Goal: Information Seeking & Learning: Learn about a topic

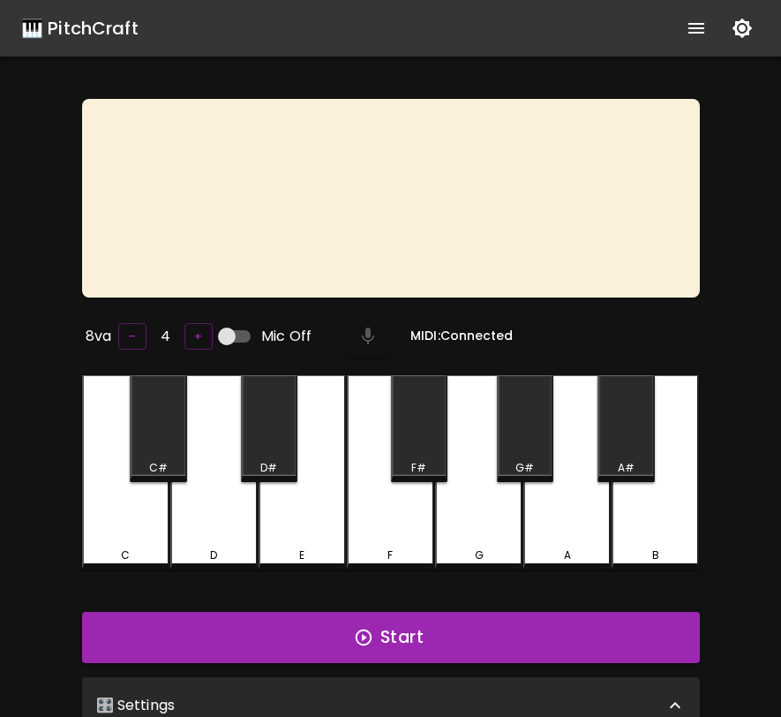
scroll to position [177, 0]
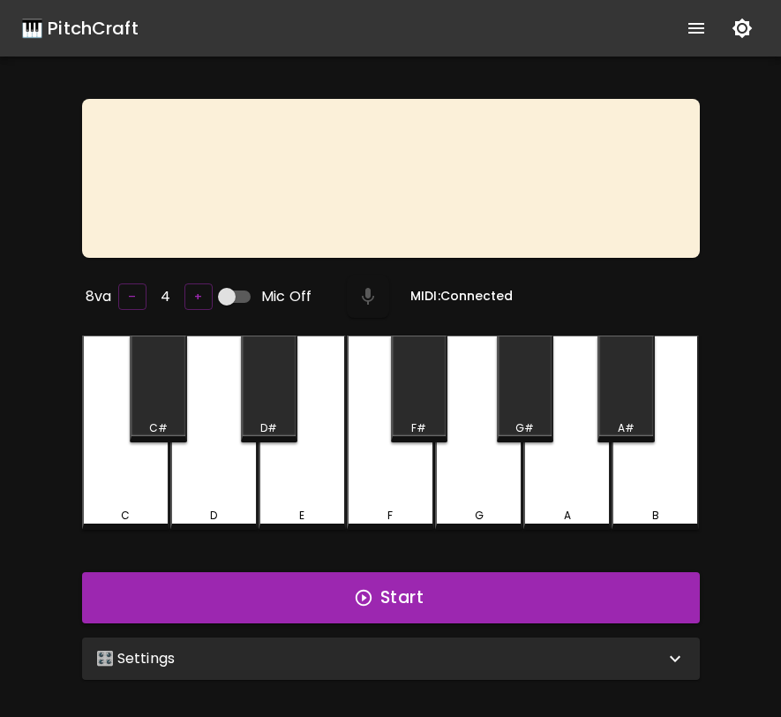
scroll to position [177, 0]
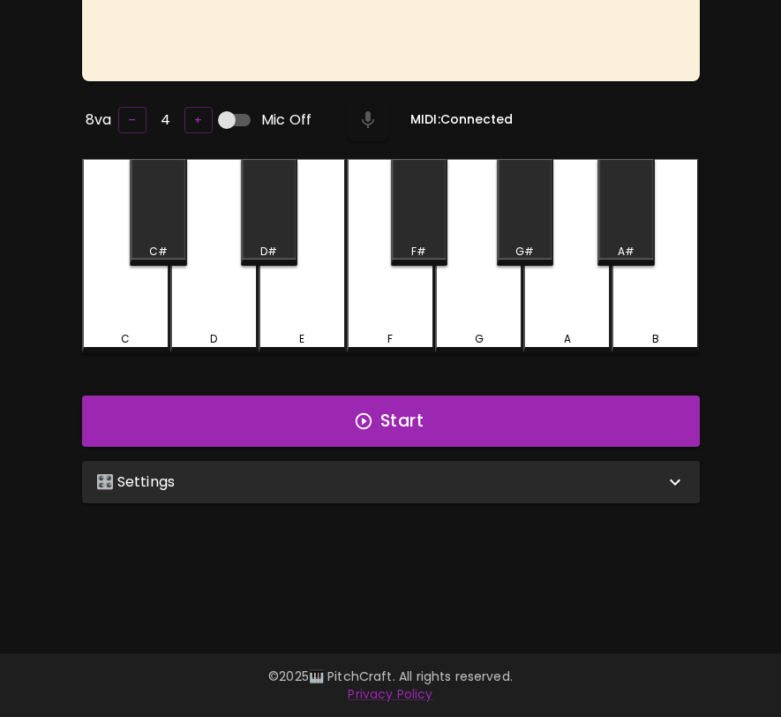
click at [569, 472] on div "🎛️ Settings" at bounding box center [380, 481] width 569 height 21
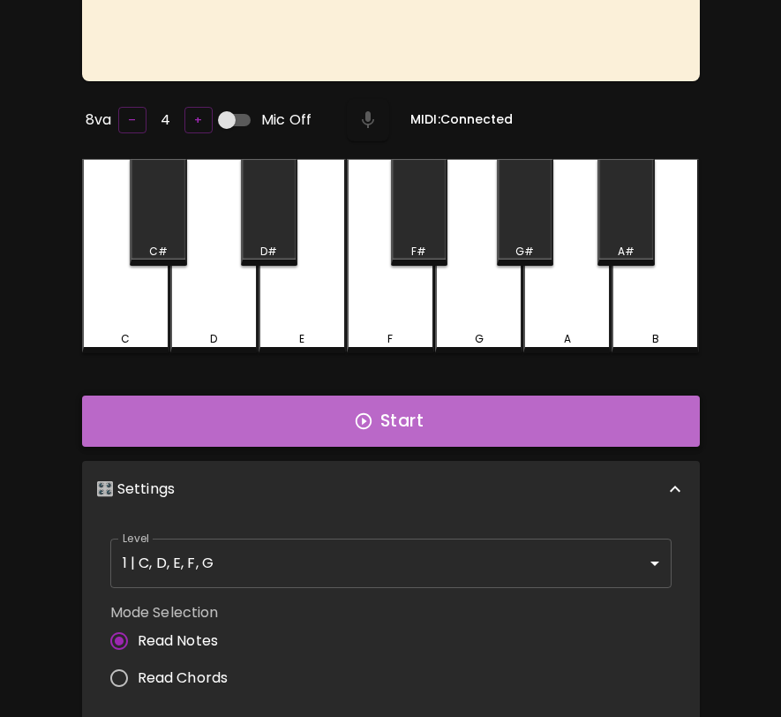
click at [555, 438] on button "Start" at bounding box center [391, 421] width 618 height 51
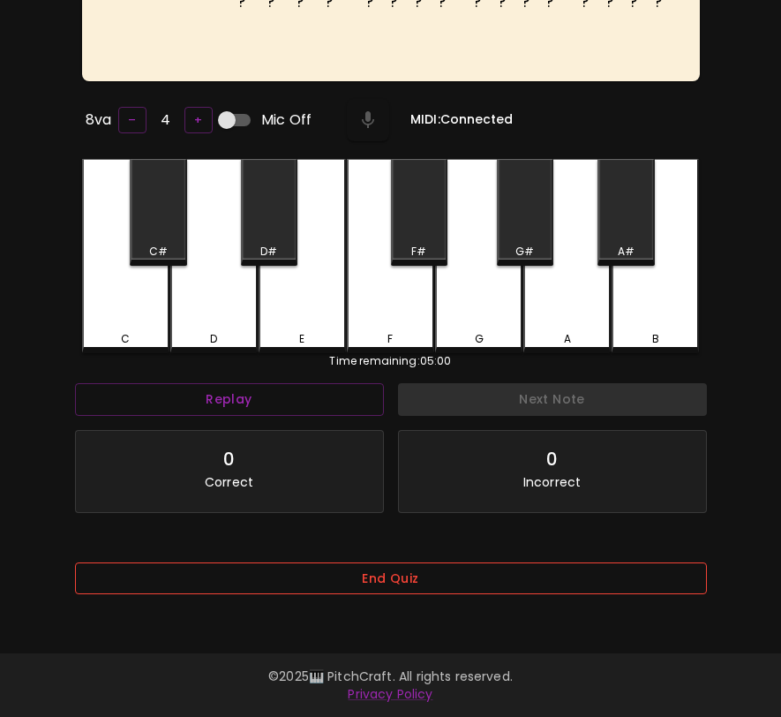
click at [540, 580] on button "End Quiz" at bounding box center [391, 578] width 632 height 33
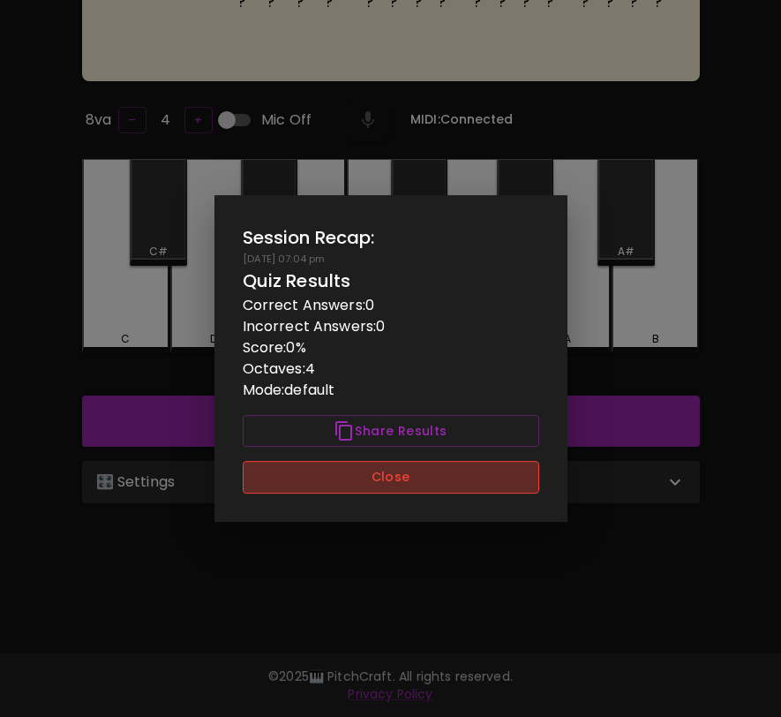
click at [519, 482] on button "Close" at bounding box center [391, 477] width 297 height 33
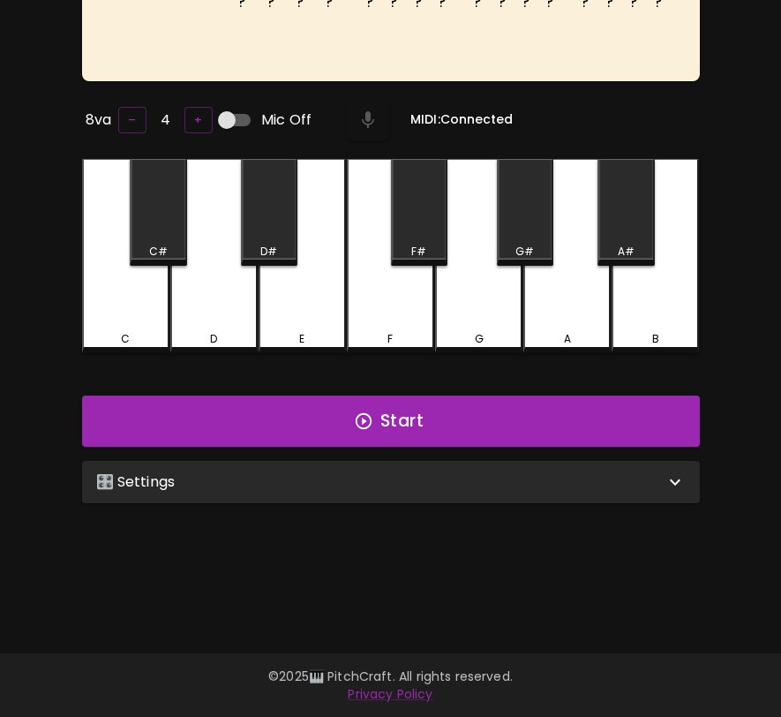
click at [519, 482] on div "🎛️ Settings" at bounding box center [380, 481] width 569 height 21
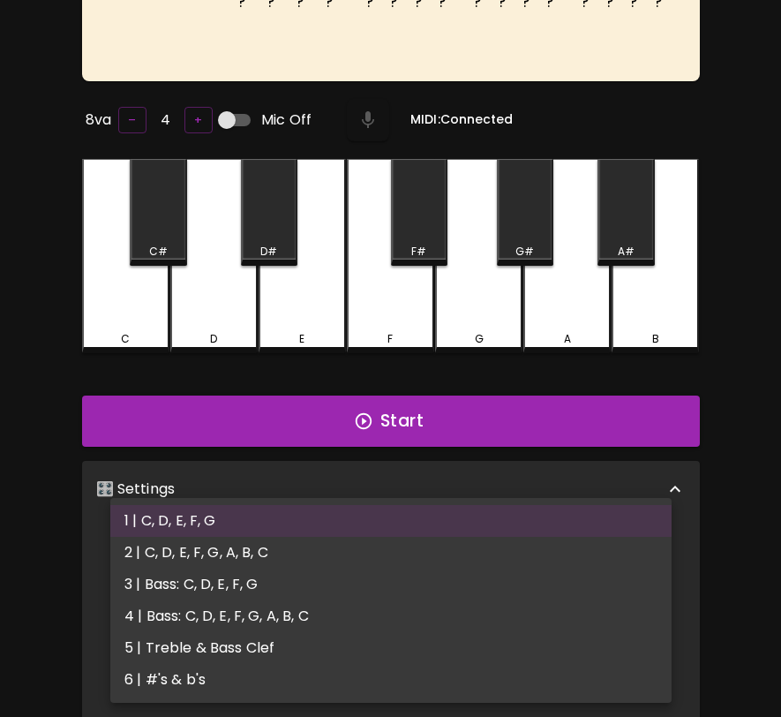
click at [531, 568] on body "🎹 PitchCraft About Badges Wizard Reading Pro Log Out ? ? ? ? ? ? ? ? ? ? ? ? ? …" at bounding box center [390, 423] width 781 height 1200
click at [525, 637] on li "5 | Treble & Bass Clef" at bounding box center [391, 648] width 562 height 32
type input "9"
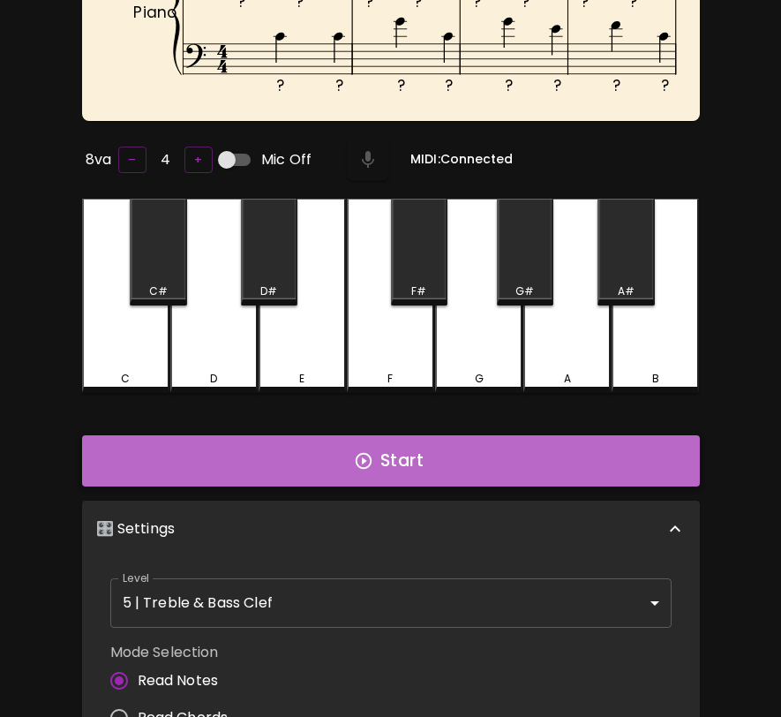
click at [537, 453] on button "Start" at bounding box center [391, 460] width 618 height 51
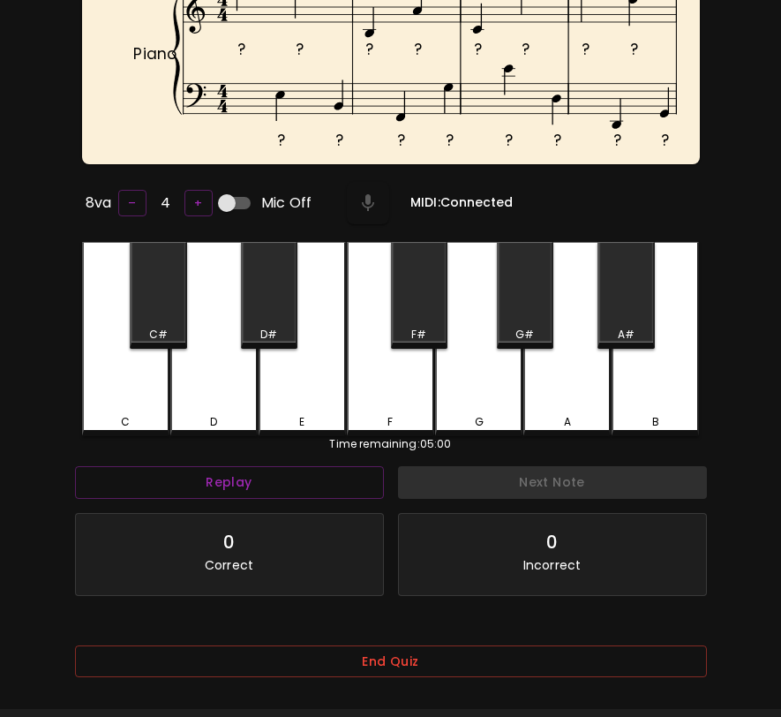
scroll to position [200, 0]
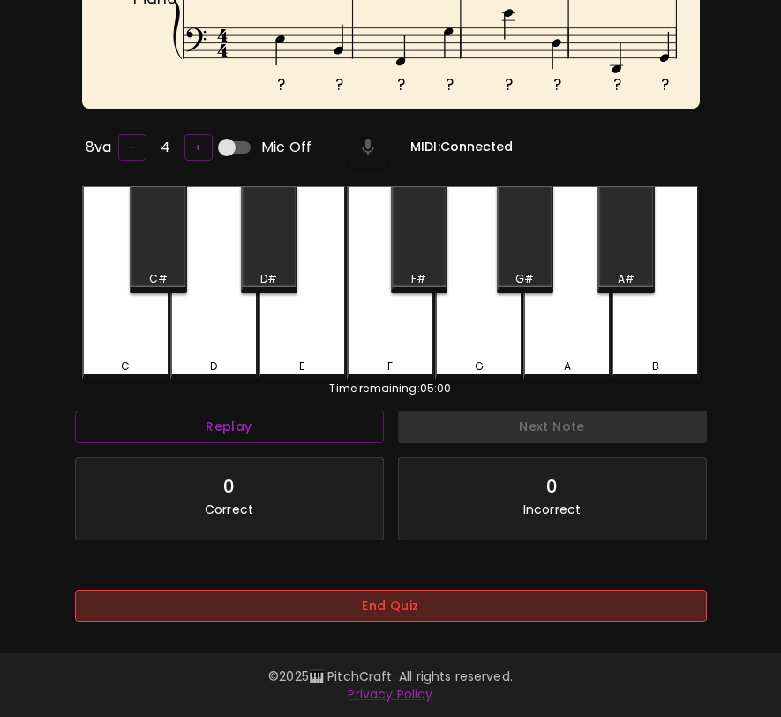
click at [515, 600] on button "End Quiz" at bounding box center [391, 606] width 632 height 33
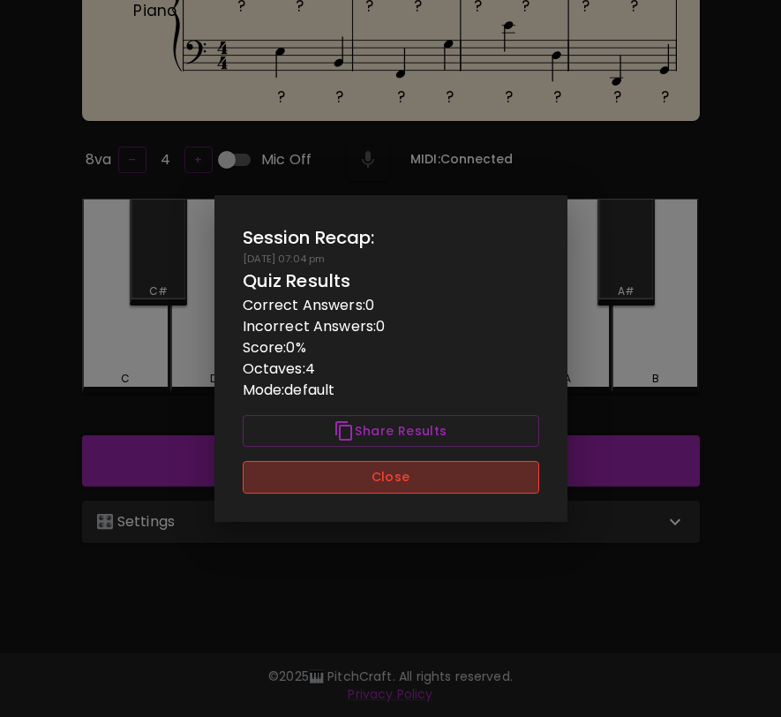
click at [501, 479] on button "Close" at bounding box center [391, 477] width 297 height 33
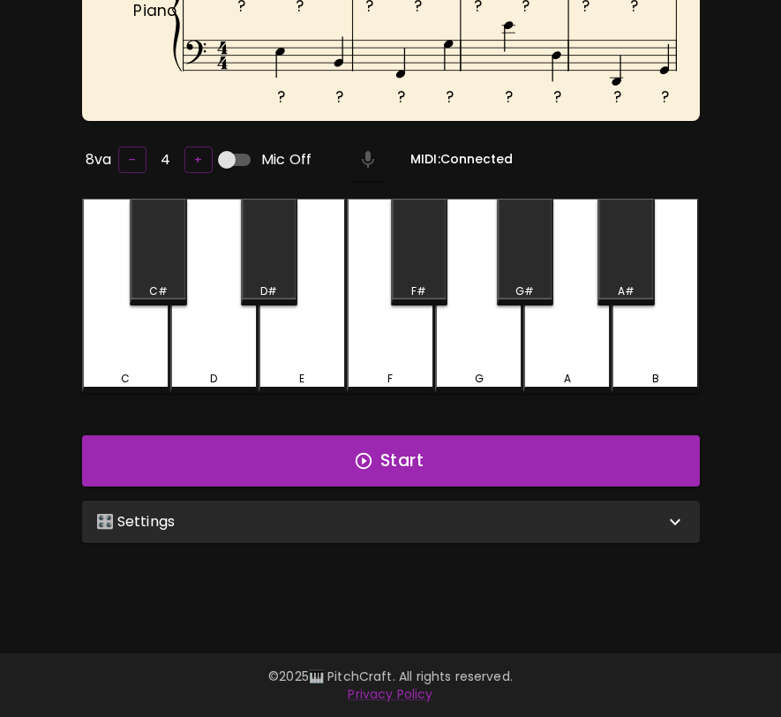
click at [501, 526] on div "🎛️ Settings" at bounding box center [380, 521] width 569 height 21
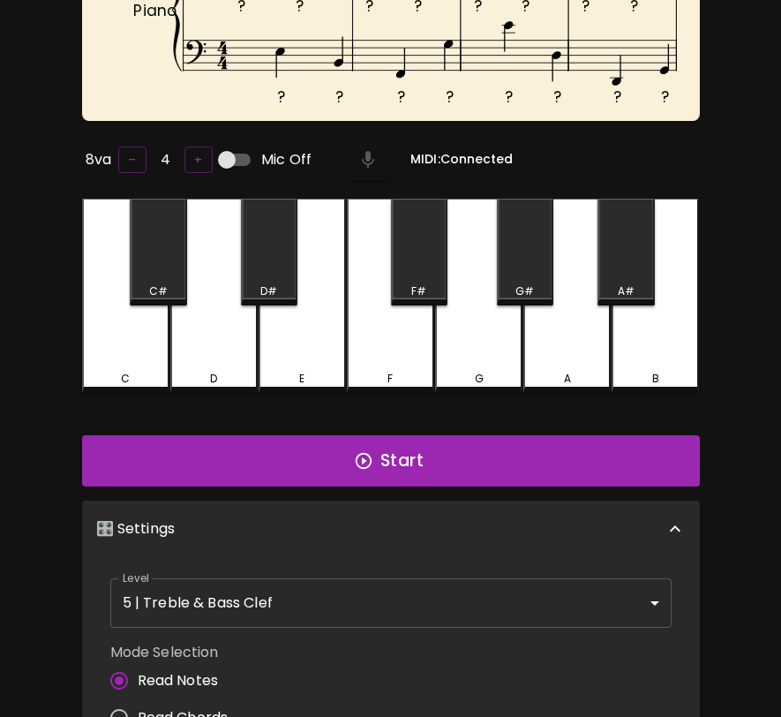
click at [495, 607] on body "🎹 PitchCraft About Badges Wizard Reading Pro Log Out ? ? ? ? ? ? ? ? ? ? ? ? ? …" at bounding box center [390, 443] width 781 height 1240
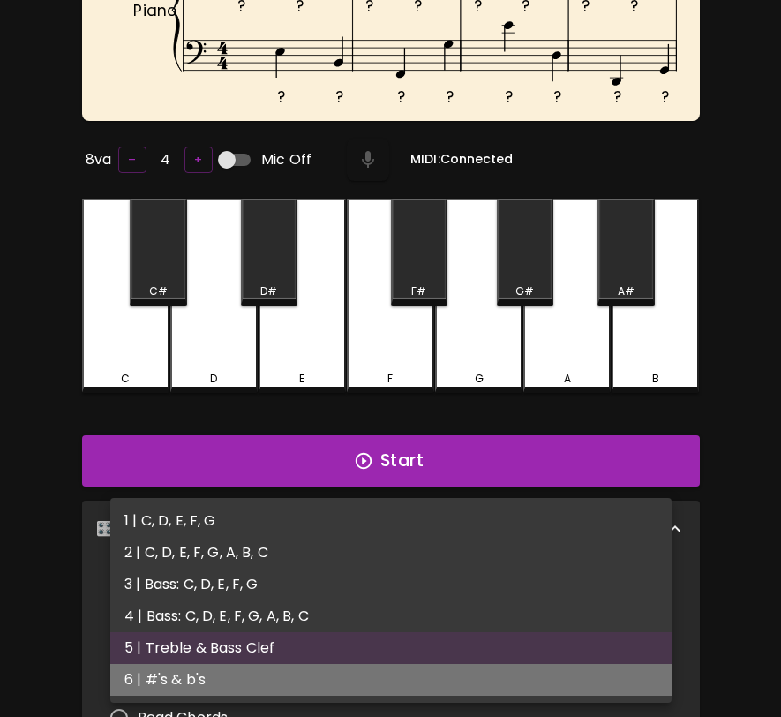
click at [489, 670] on li "6 | #'s & b's" at bounding box center [391, 680] width 562 height 32
type input "11"
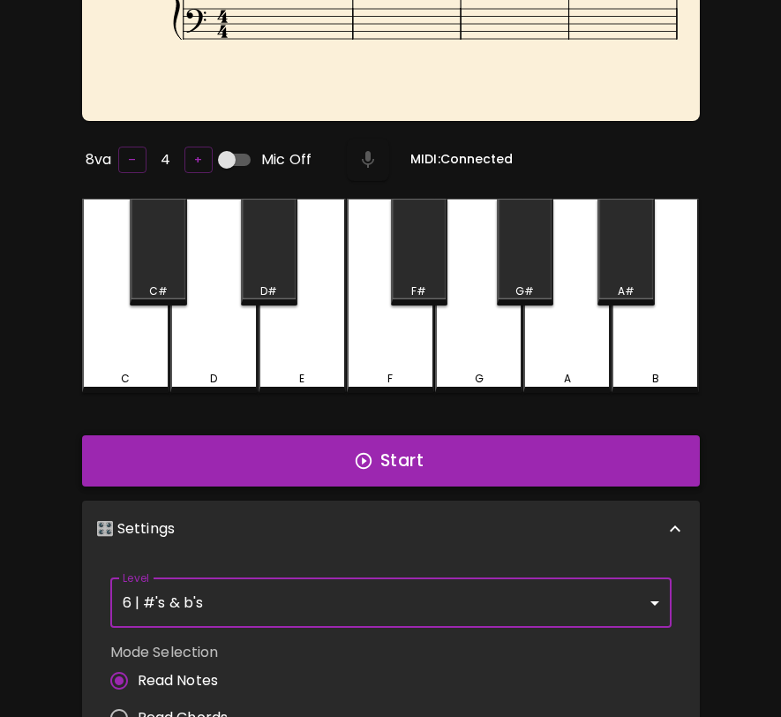
click at [671, 460] on button "Start" at bounding box center [391, 460] width 618 height 51
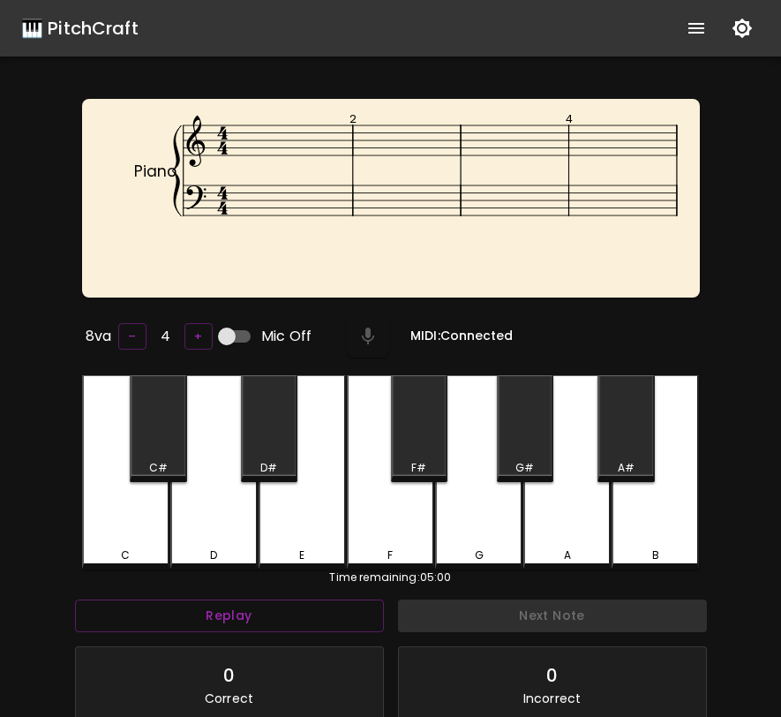
scroll to position [7, 0]
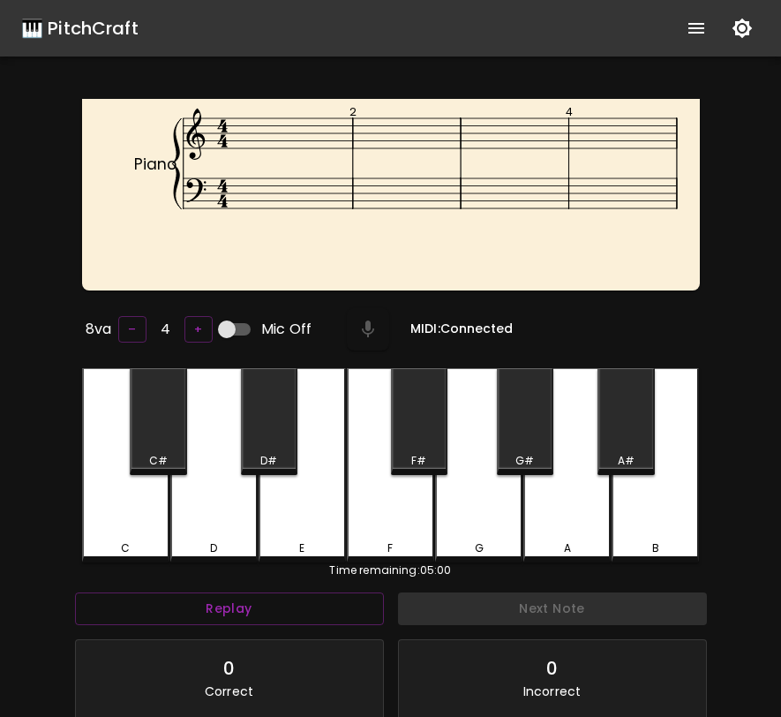
click at [577, 523] on div "A" at bounding box center [567, 465] width 87 height 194
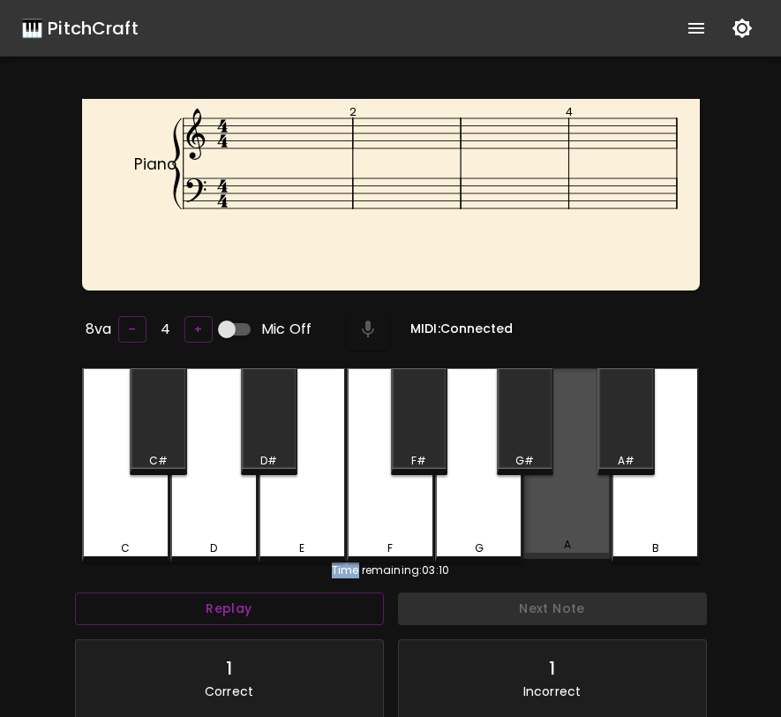
click at [577, 523] on div "A" at bounding box center [567, 463] width 87 height 191
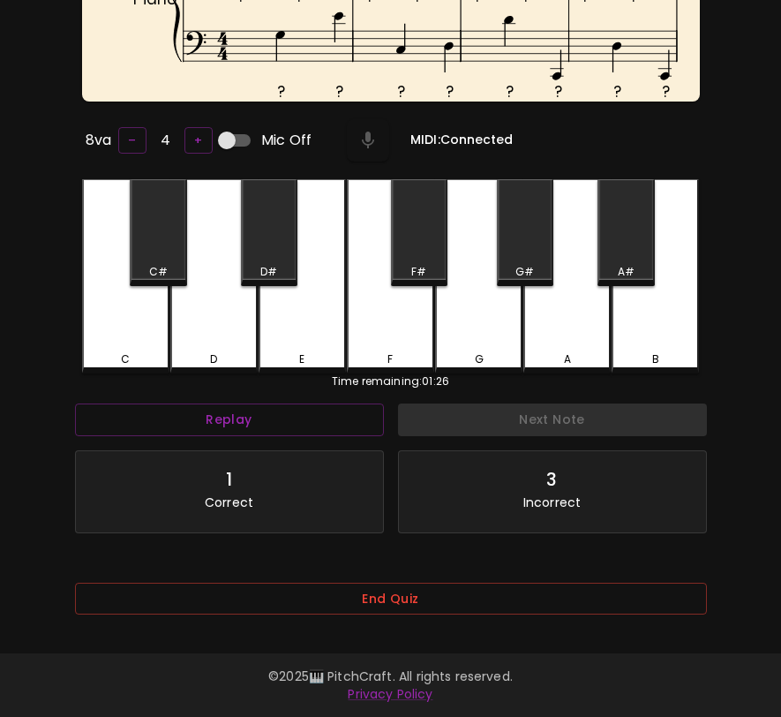
scroll to position [200, 0]
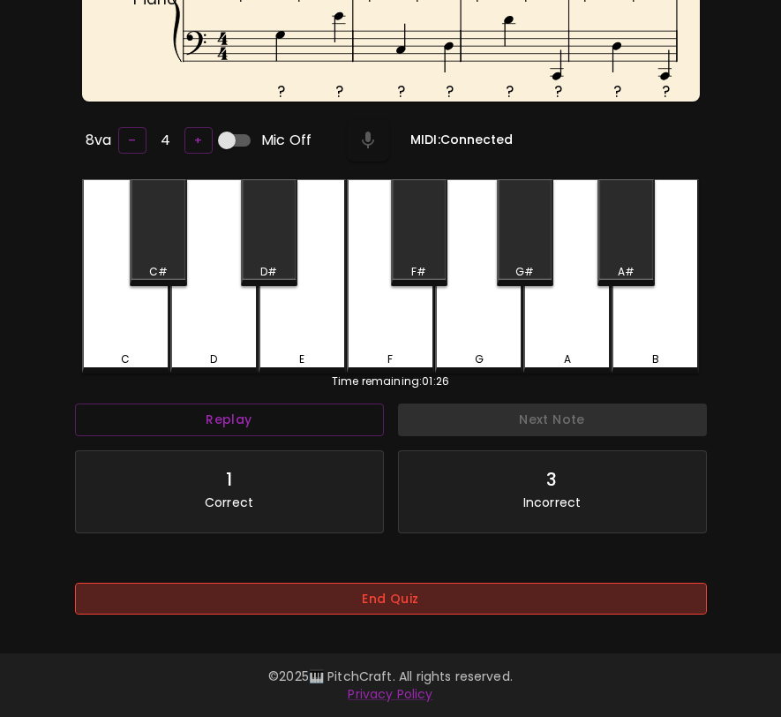
click at [608, 583] on button "End Quiz" at bounding box center [391, 599] width 632 height 33
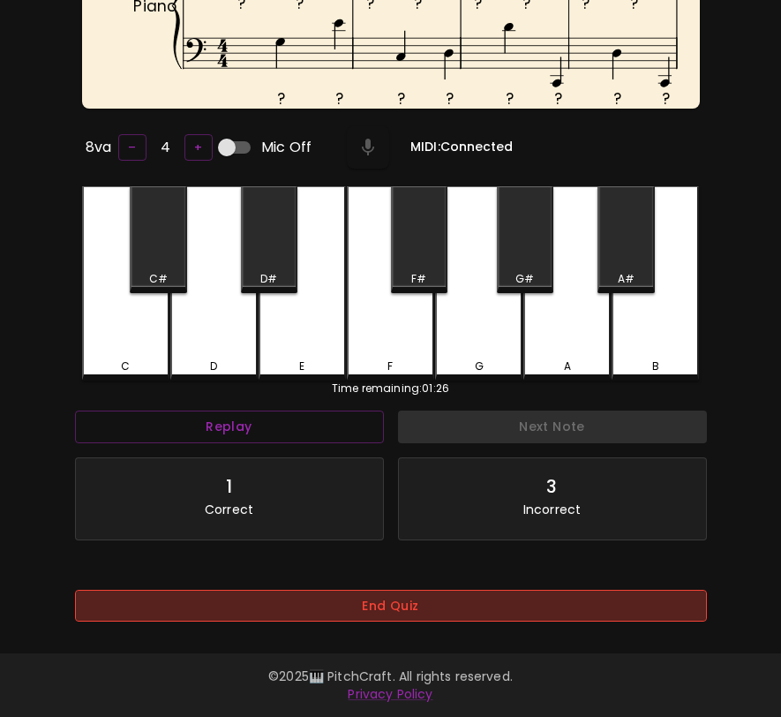
scroll to position [177, 0]
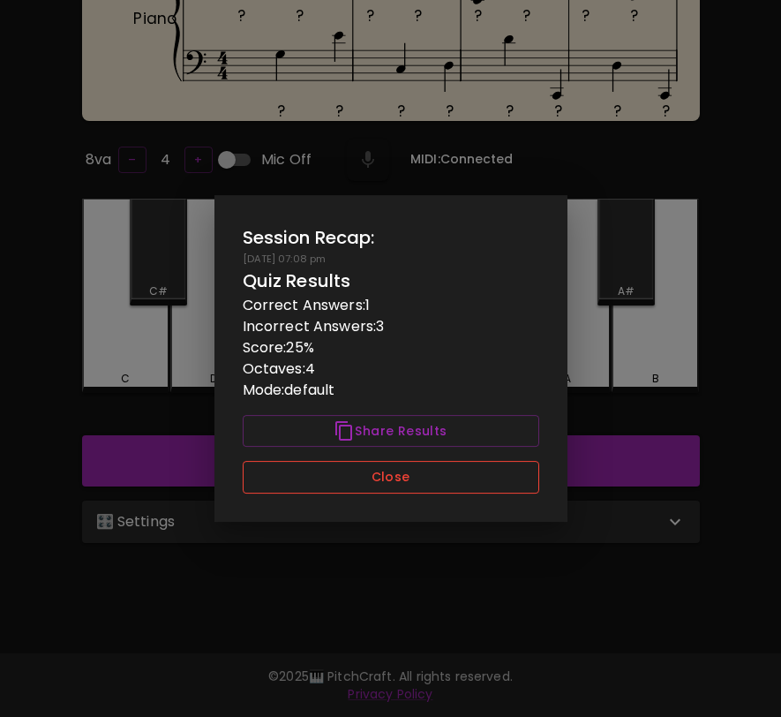
click at [523, 491] on button "Close" at bounding box center [391, 477] width 297 height 33
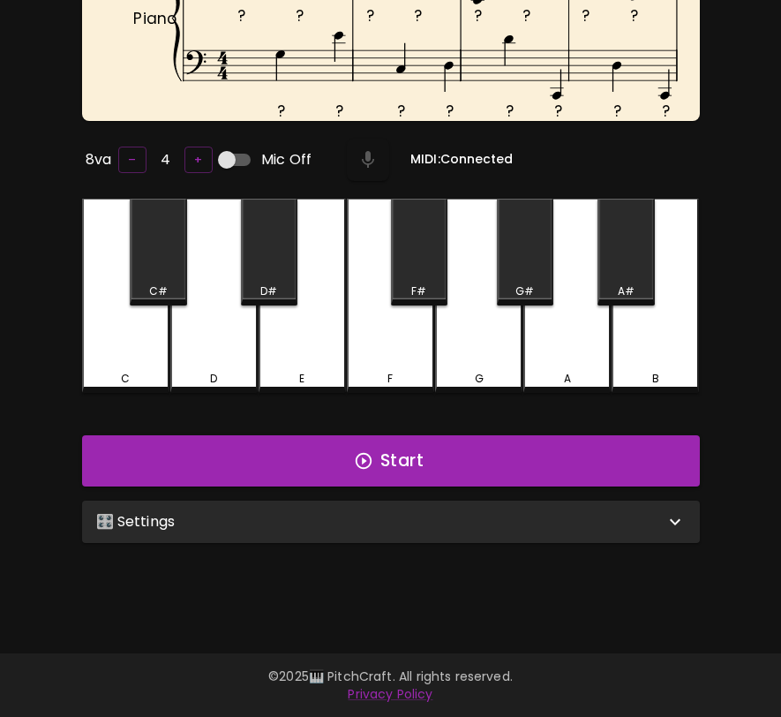
click at [525, 519] on div "🎛️ Settings" at bounding box center [380, 521] width 569 height 21
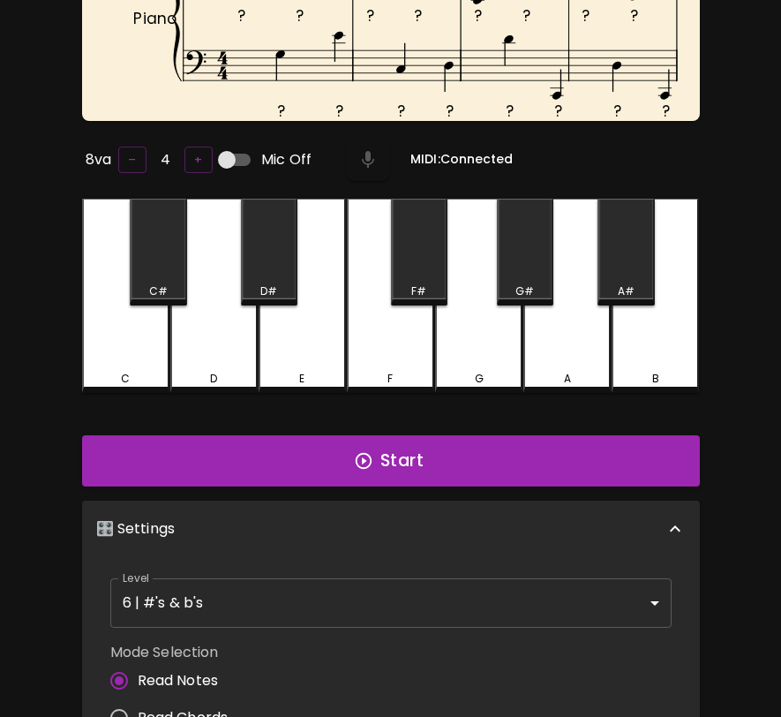
click at [505, 592] on body "🎹 PitchCraft About Badges Wizard Reading Pro Log Out ? ? ? ? ? ? ? ? ? ? ? ? ? …" at bounding box center [390, 443] width 781 height 1240
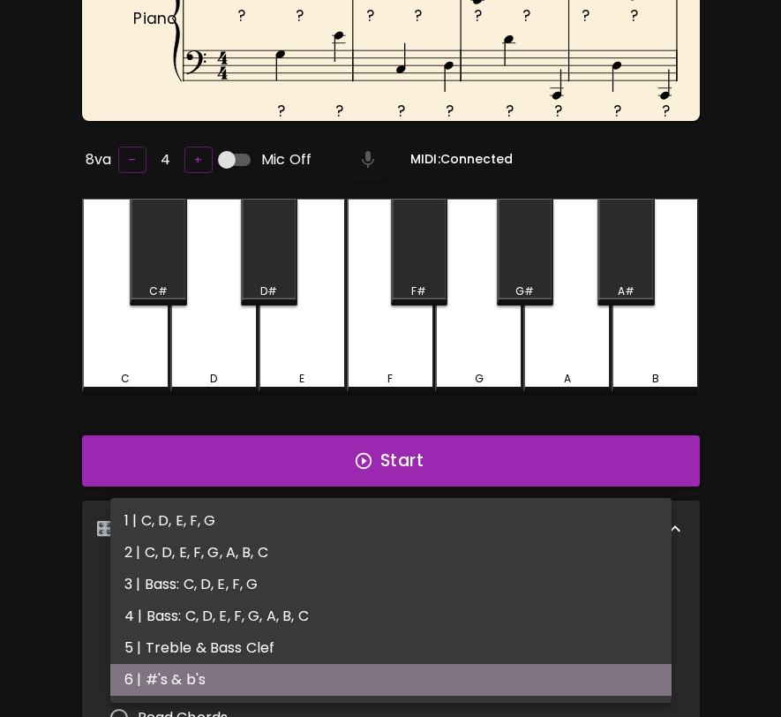
click at [503, 670] on li "6 | #'s & b's" at bounding box center [391, 680] width 562 height 32
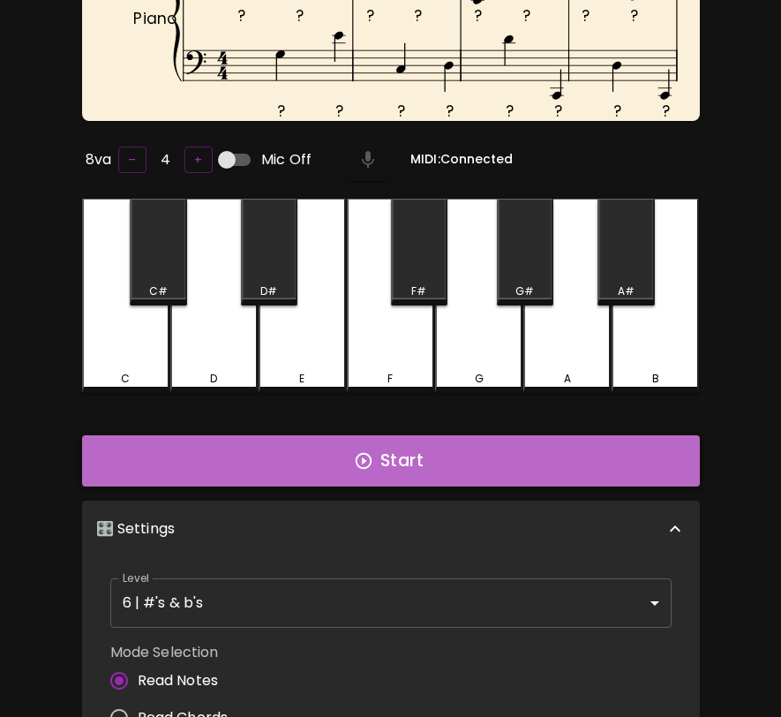
click at [534, 457] on button "Start" at bounding box center [391, 460] width 618 height 51
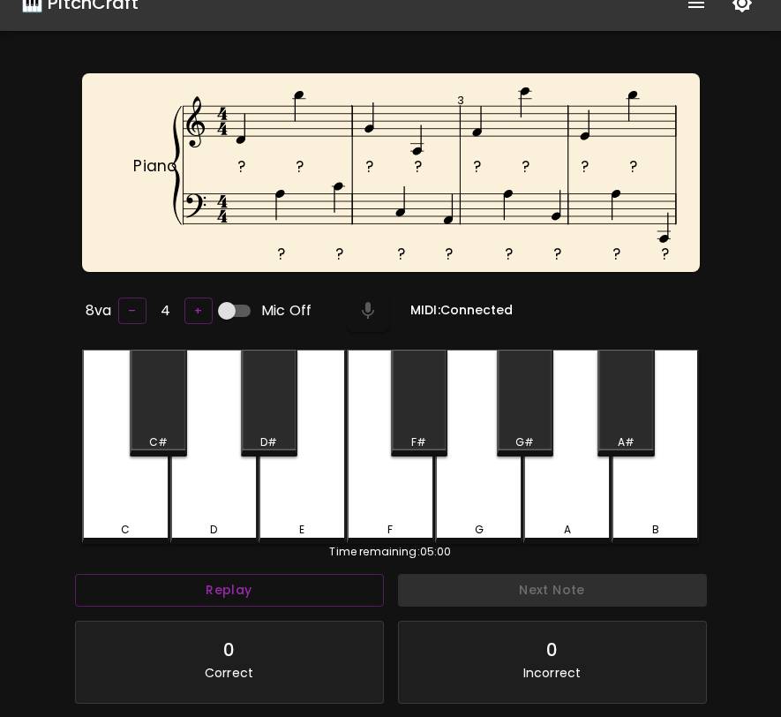
scroll to position [0, 0]
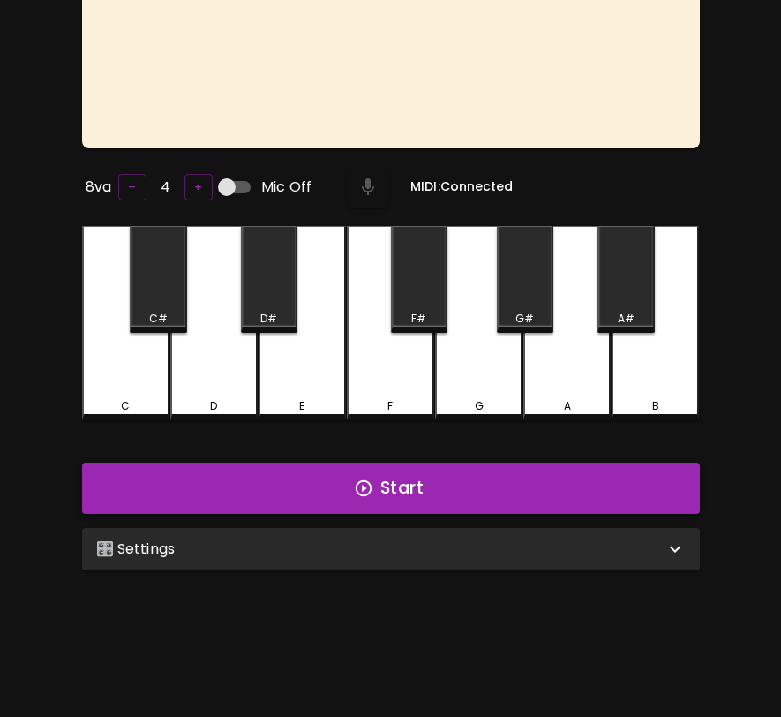
scroll to position [177, 0]
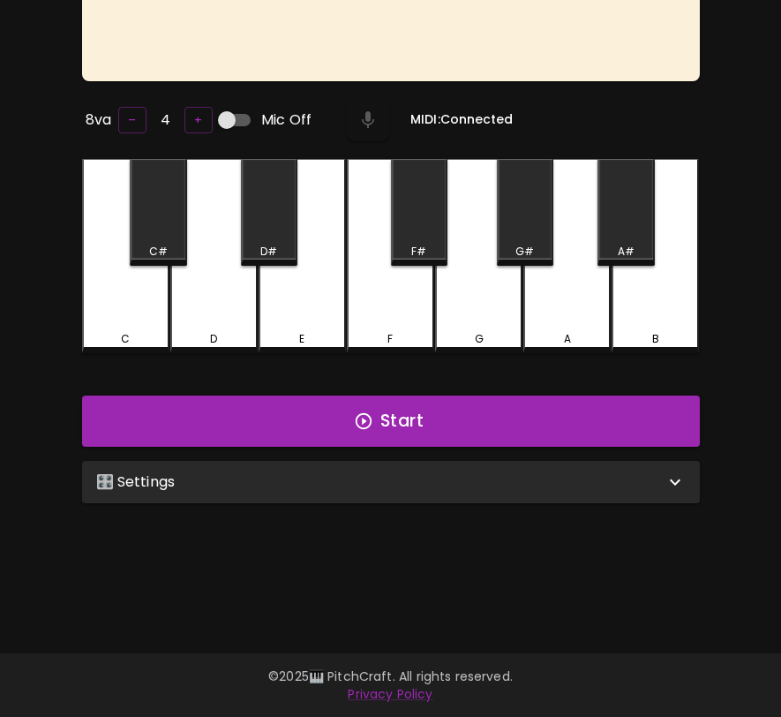
click at [607, 473] on div "🎛️ Settings" at bounding box center [380, 481] width 569 height 21
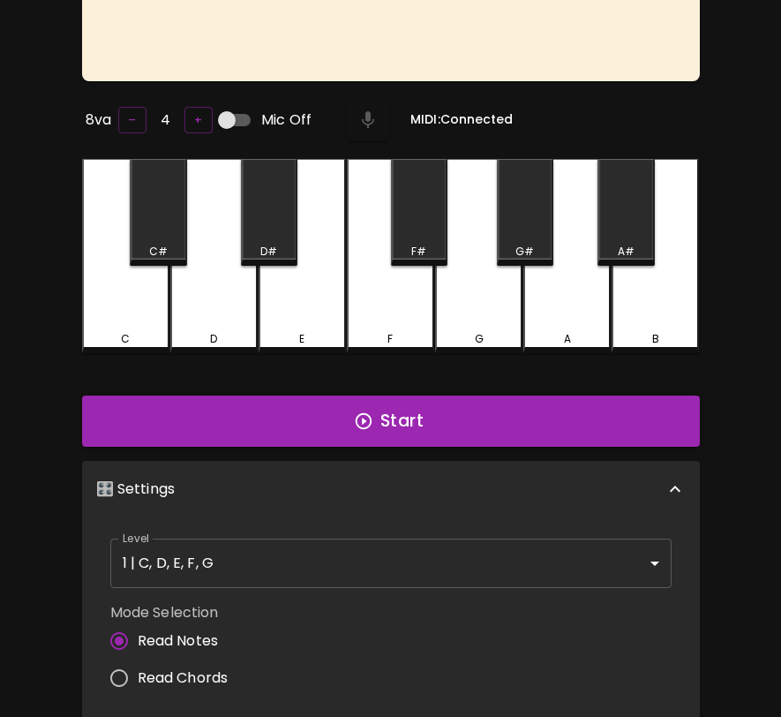
click at [530, 574] on body "🎹 PitchCraft About Badges Wizard Reading Pro Log Out 8va – 4 + Mic Off MIDI: Co…" at bounding box center [390, 423] width 781 height 1200
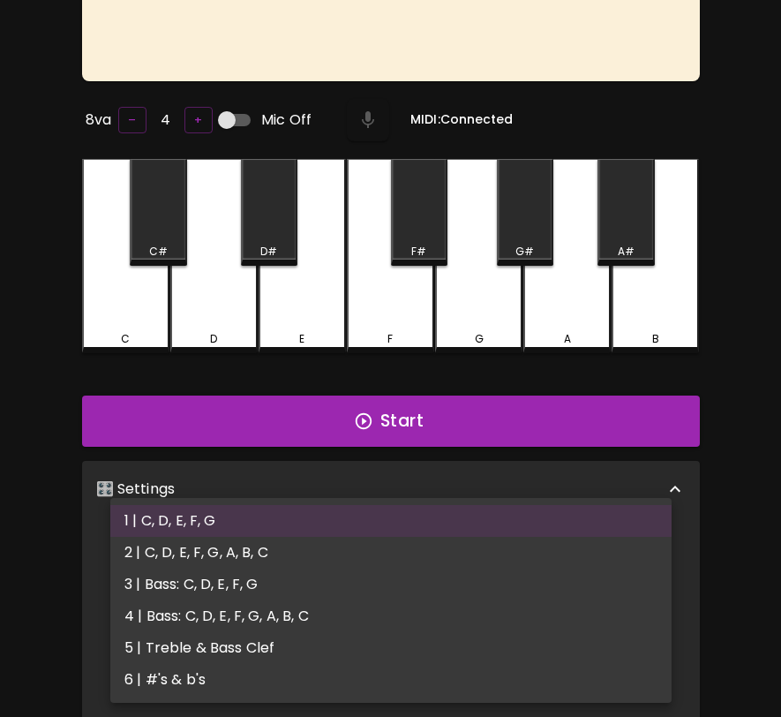
click at [509, 680] on li "6 | #'s & b's" at bounding box center [391, 680] width 562 height 32
type input "11"
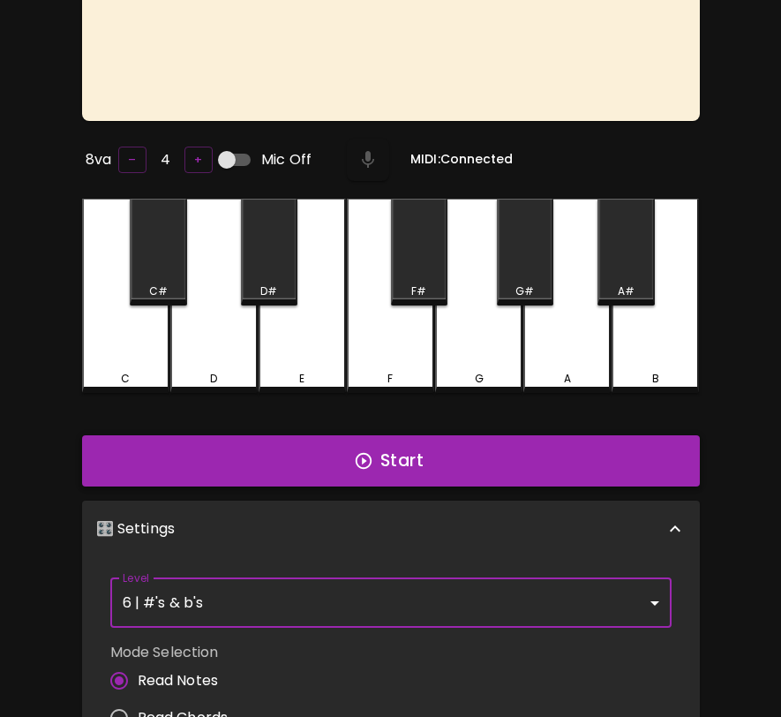
click at [590, 461] on button "Start" at bounding box center [391, 460] width 618 height 51
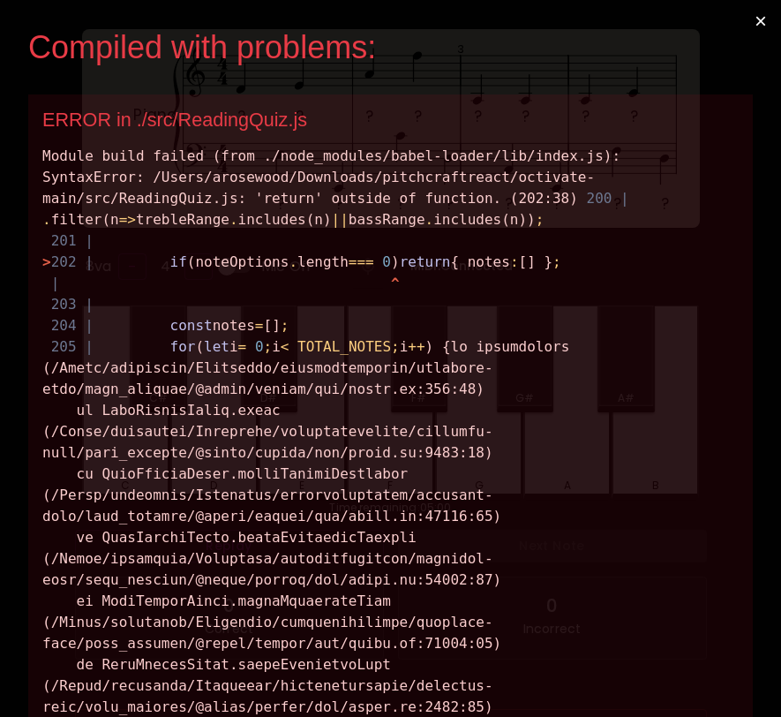
scroll to position [0, 0]
click at [759, 23] on button "×" at bounding box center [761, 21] width 41 height 42
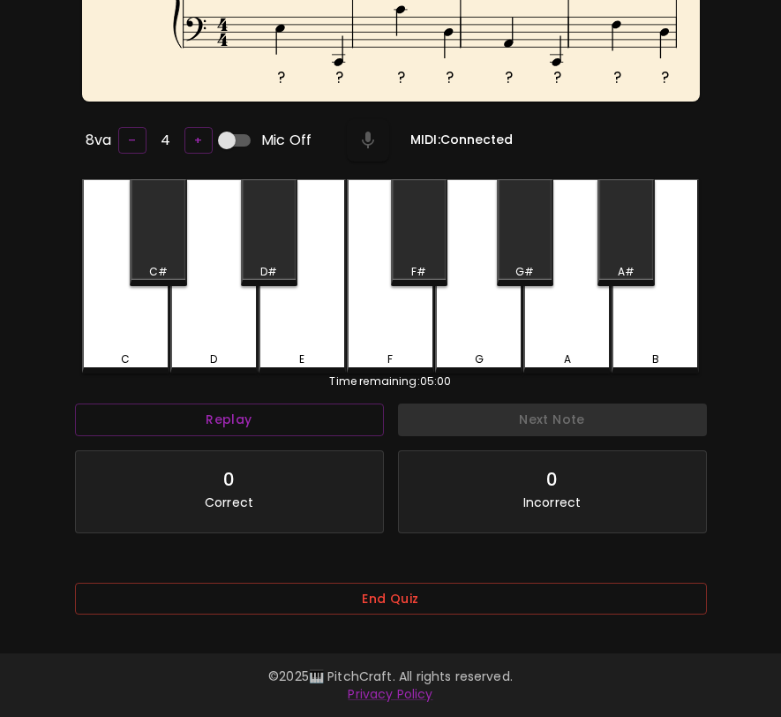
scroll to position [200, 0]
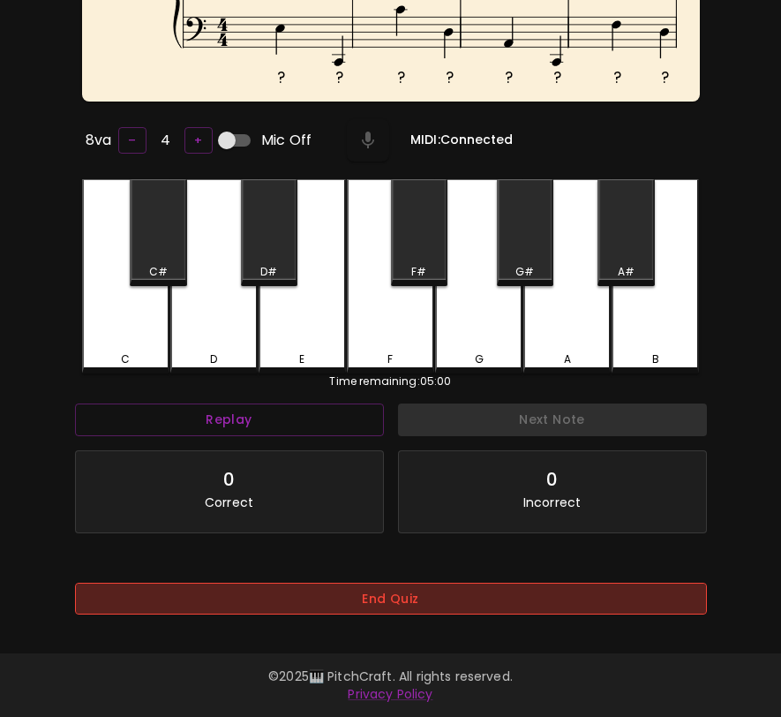
click at [479, 601] on button "End Quiz" at bounding box center [391, 599] width 632 height 33
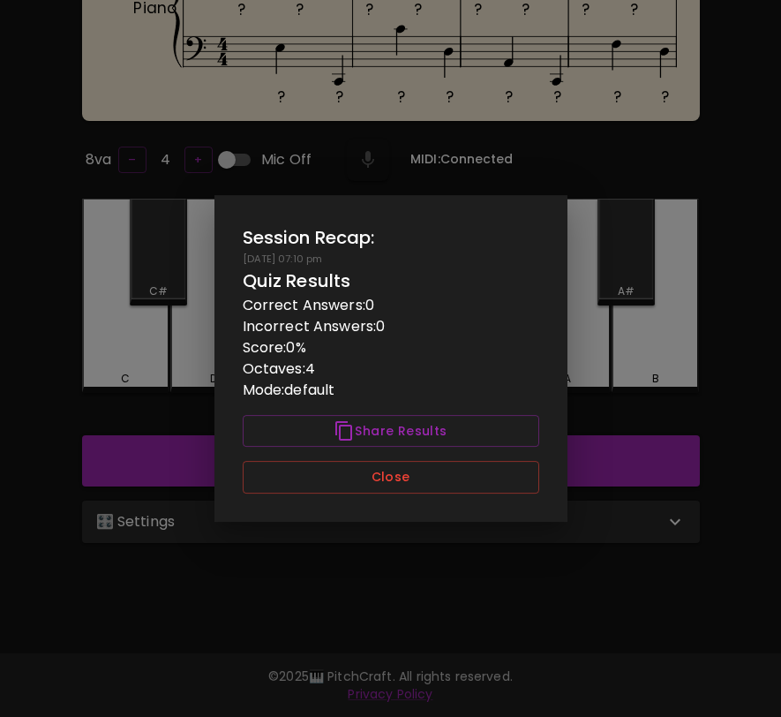
scroll to position [177, 0]
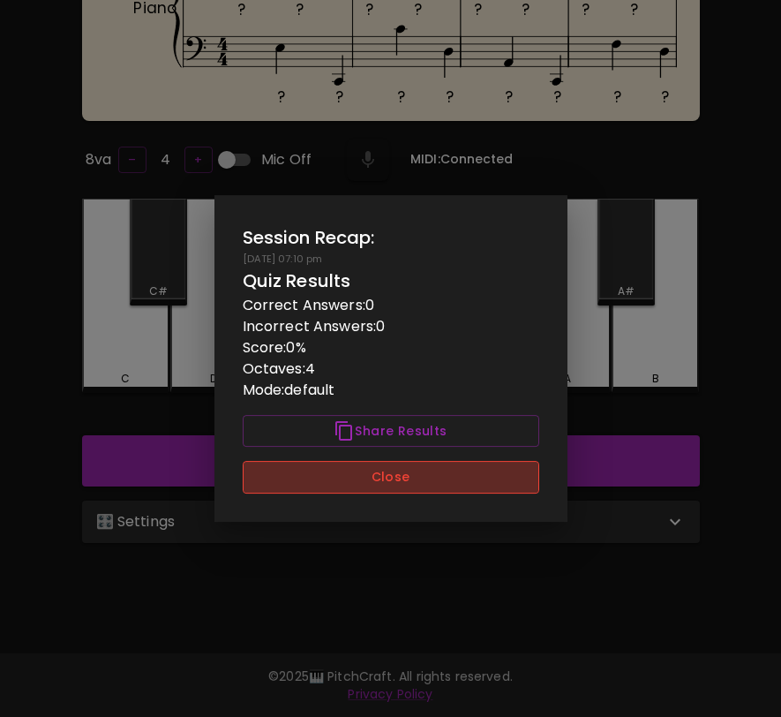
click at [511, 486] on button "Close" at bounding box center [391, 477] width 297 height 33
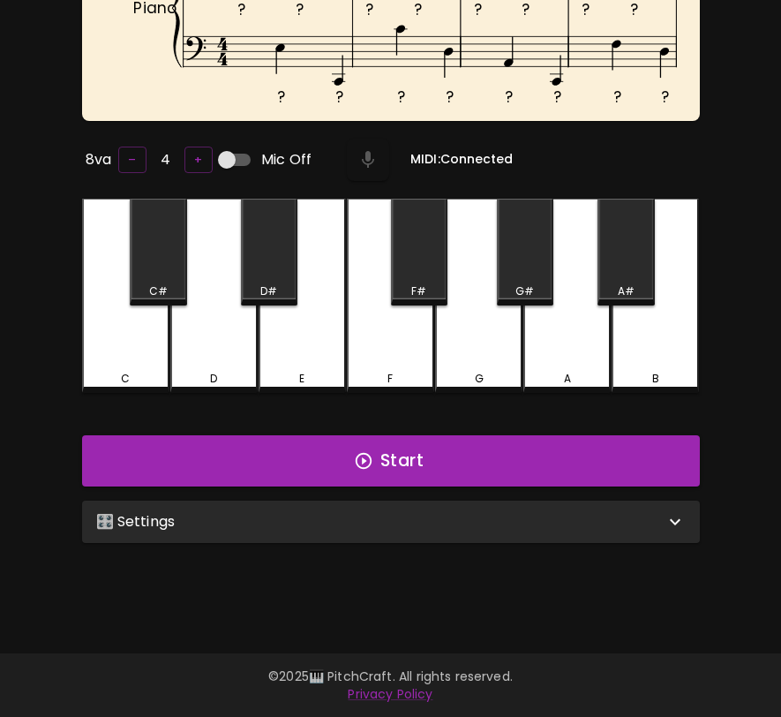
click at [510, 511] on div "🎛️ Settings" at bounding box center [380, 521] width 569 height 21
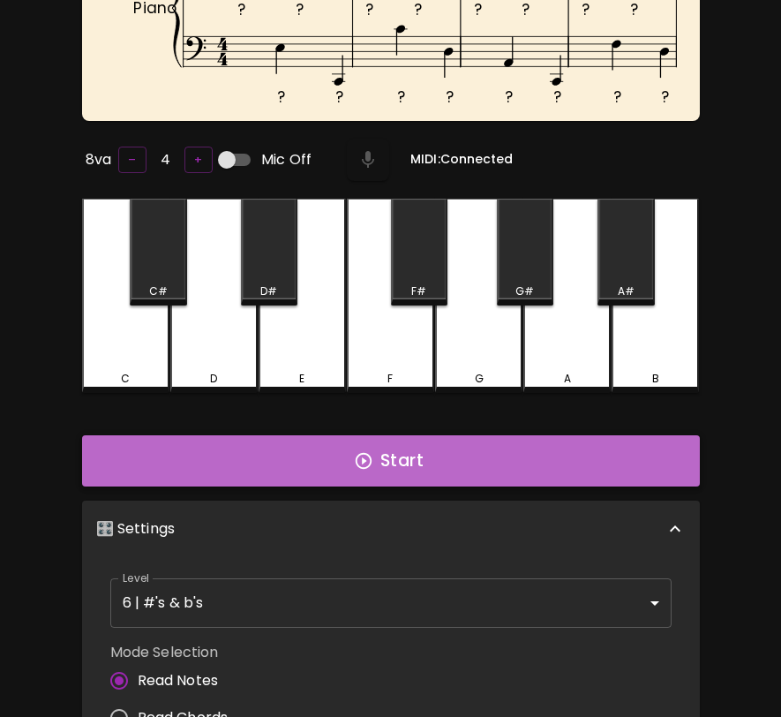
click at [524, 466] on button "Start" at bounding box center [391, 460] width 618 height 51
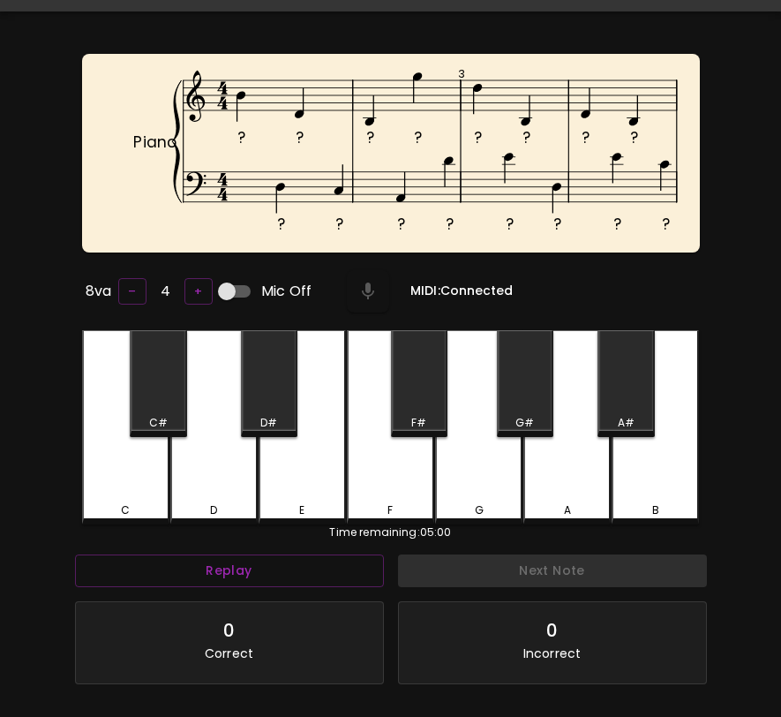
scroll to position [0, 0]
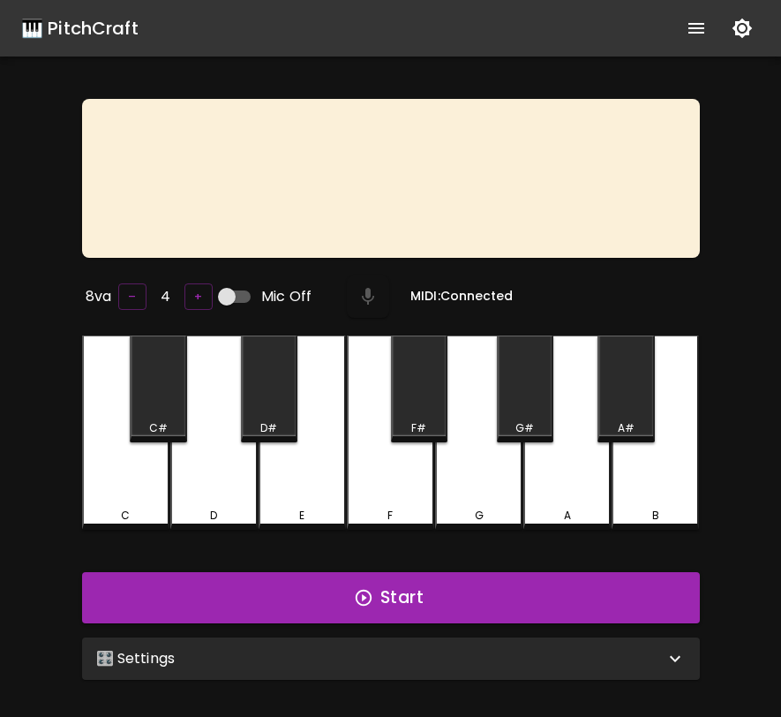
click at [623, 653] on div "🎛️ Settings" at bounding box center [380, 658] width 569 height 21
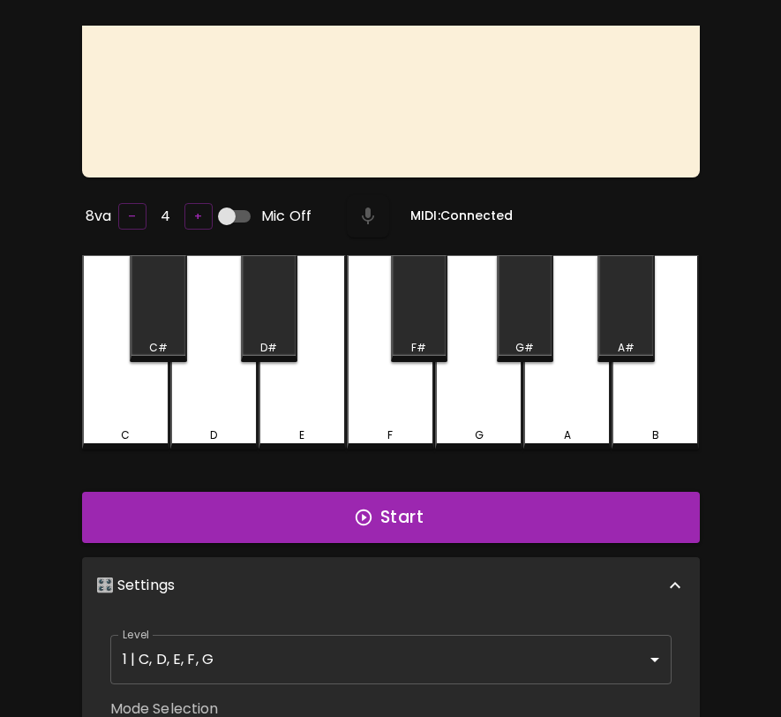
scroll to position [290, 0]
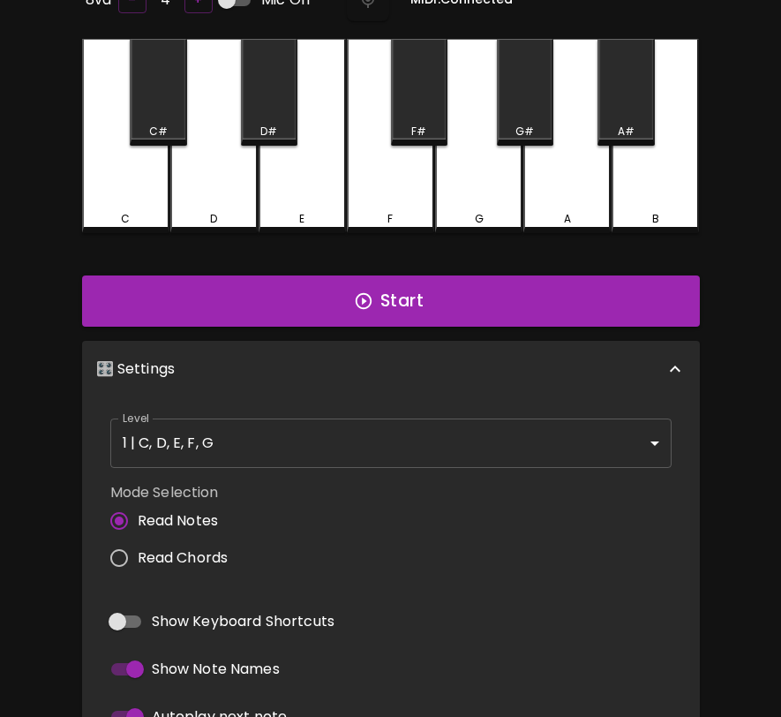
click at [611, 442] on body "🎹 PitchCraft About Badges Wizard Reading Pro Log Out 8va – 4 + Mic Off MIDI: Co…" at bounding box center [390, 310] width 781 height 1200
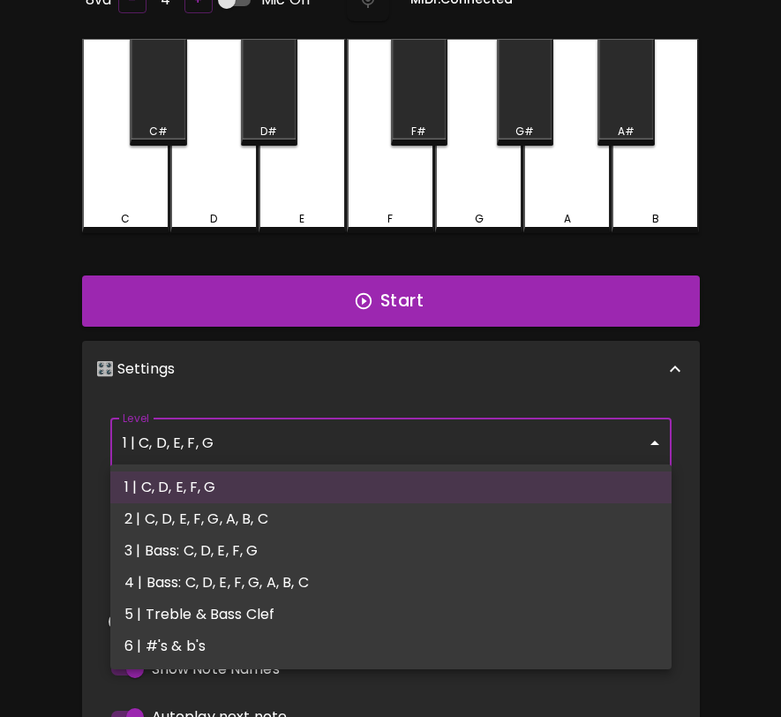
click at [551, 641] on li "6 | #'s & b's" at bounding box center [391, 646] width 562 height 32
type input "11"
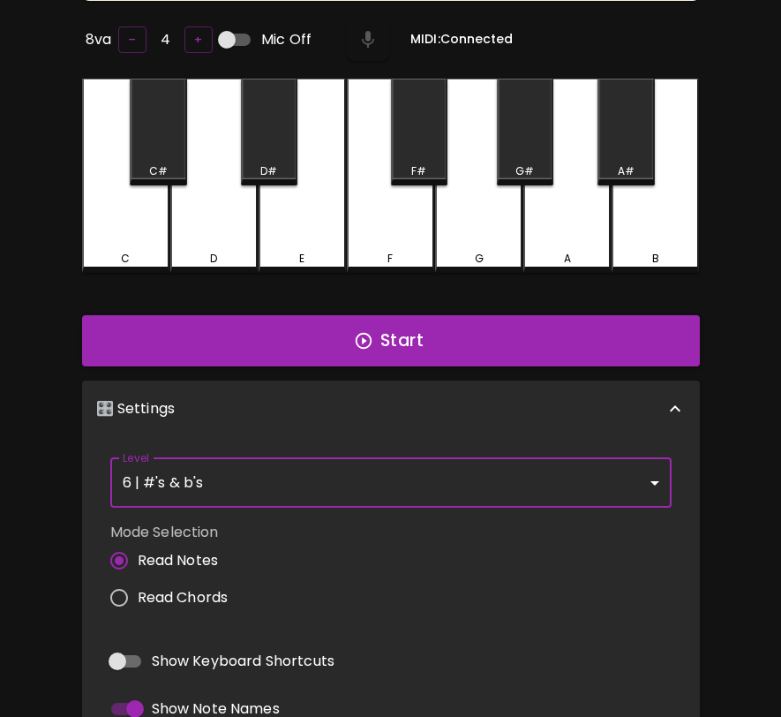
scroll to position [329, 0]
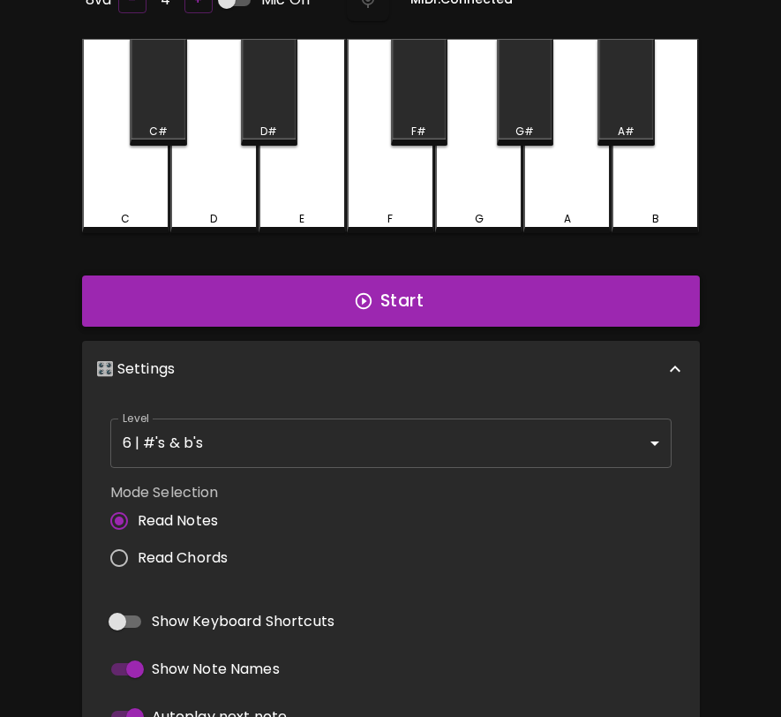
click at [636, 295] on button "Start" at bounding box center [391, 300] width 618 height 51
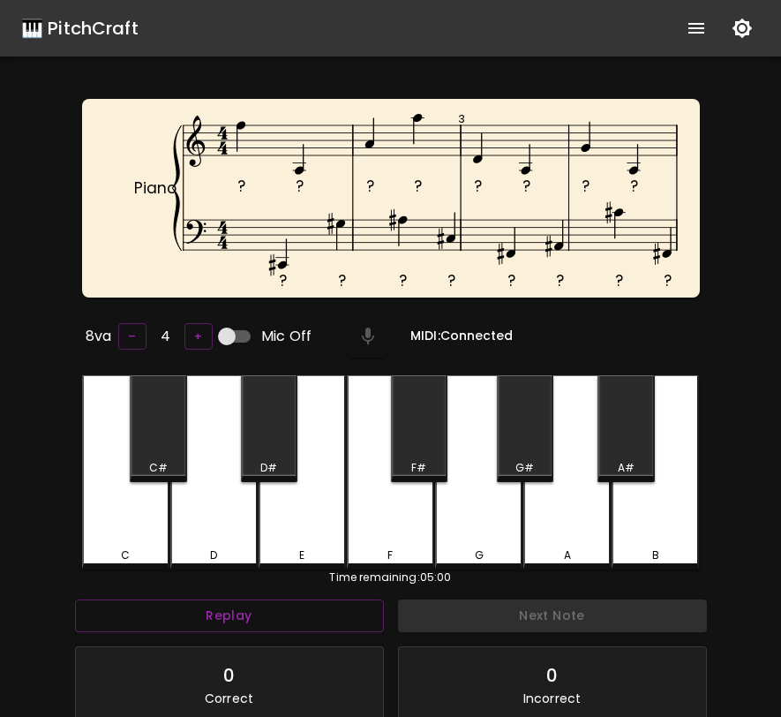
scroll to position [200, 0]
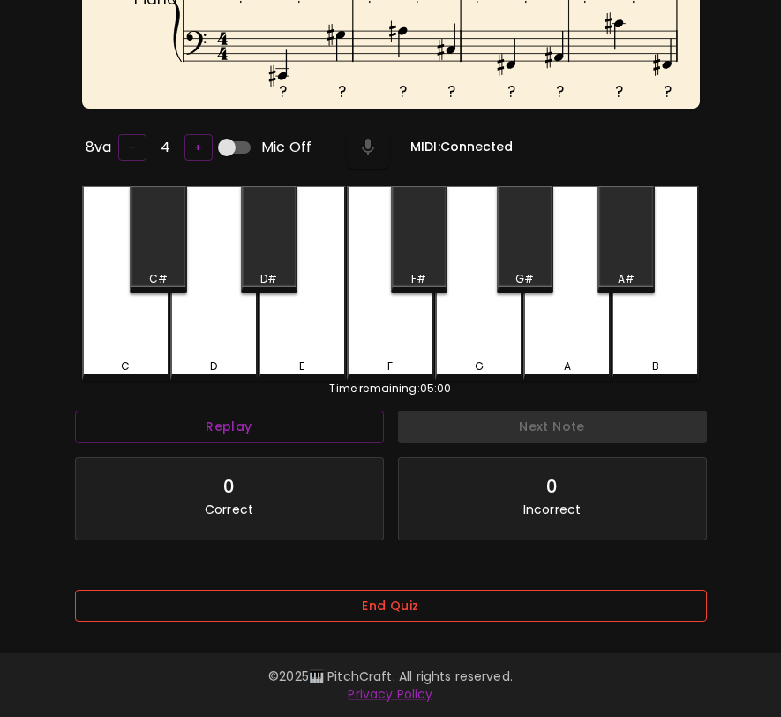
click at [529, 592] on button "End Quiz" at bounding box center [391, 606] width 632 height 33
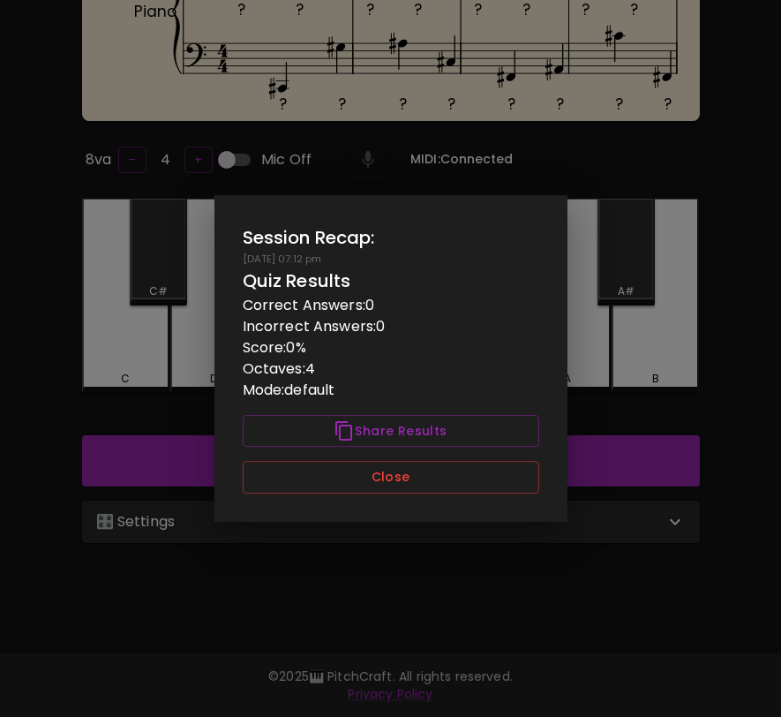
scroll to position [177, 0]
click at [513, 471] on button "Close" at bounding box center [391, 477] width 297 height 33
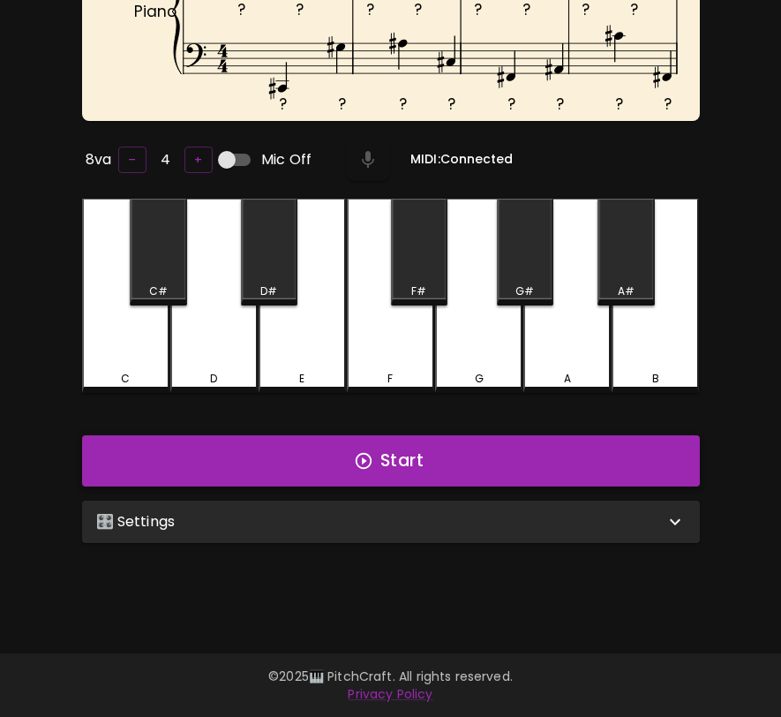
click at [519, 468] on button "Start" at bounding box center [391, 460] width 618 height 51
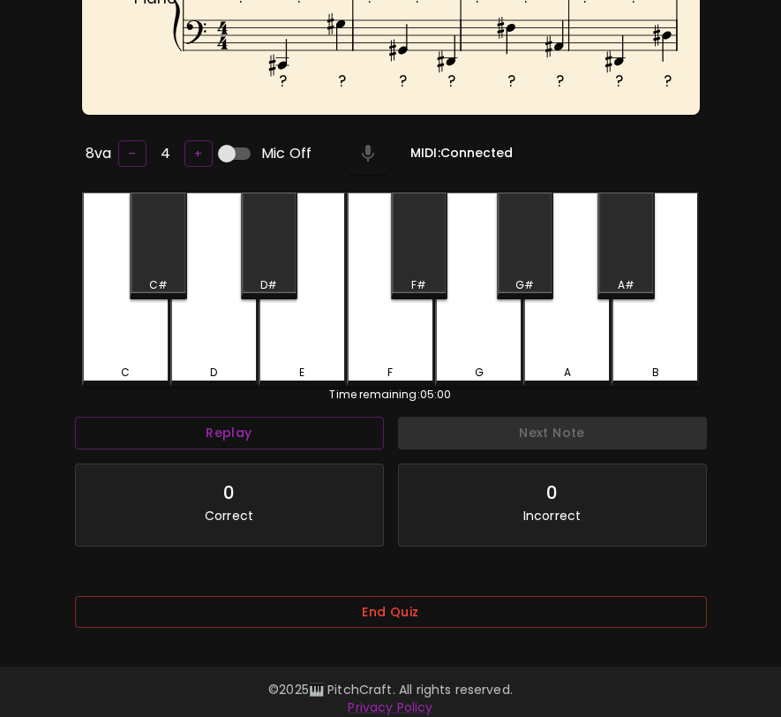
scroll to position [200, 0]
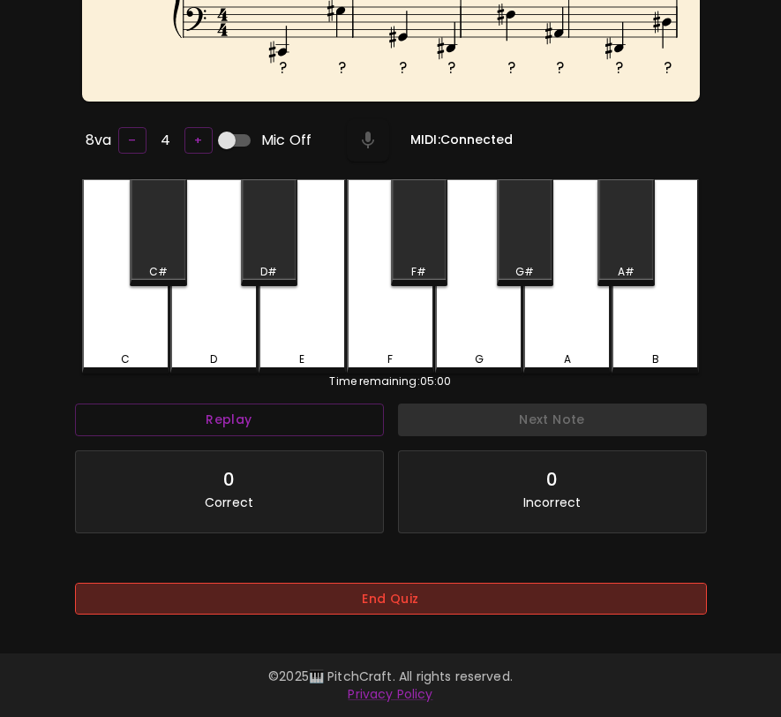
click at [515, 583] on button "End Quiz" at bounding box center [391, 599] width 632 height 33
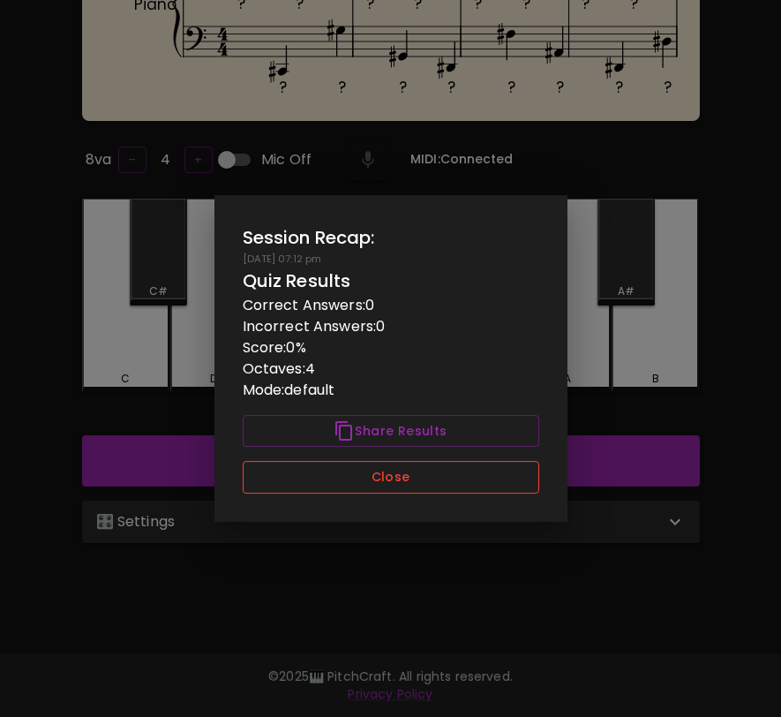
click at [484, 491] on button "Close" at bounding box center [391, 477] width 297 height 33
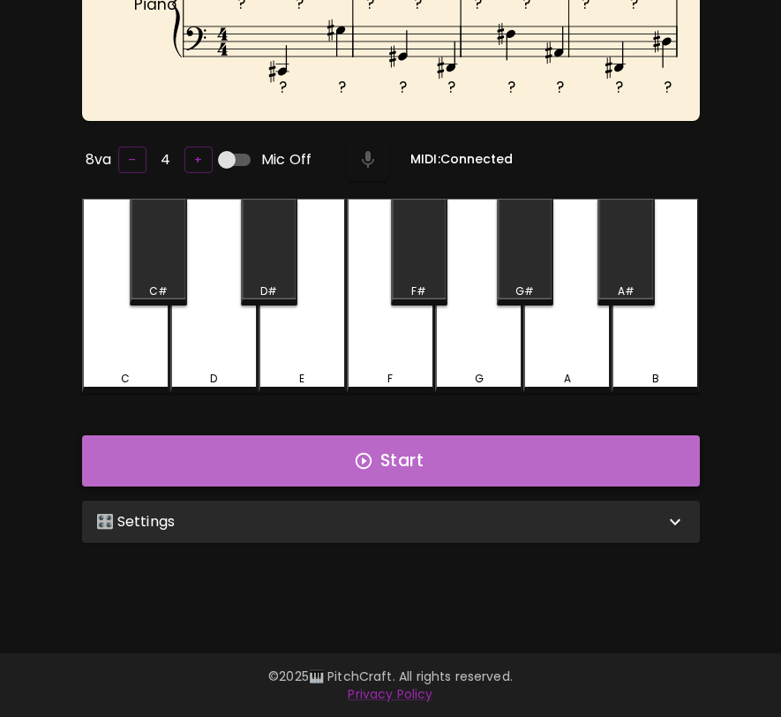
click at [486, 467] on button "Start" at bounding box center [391, 460] width 618 height 51
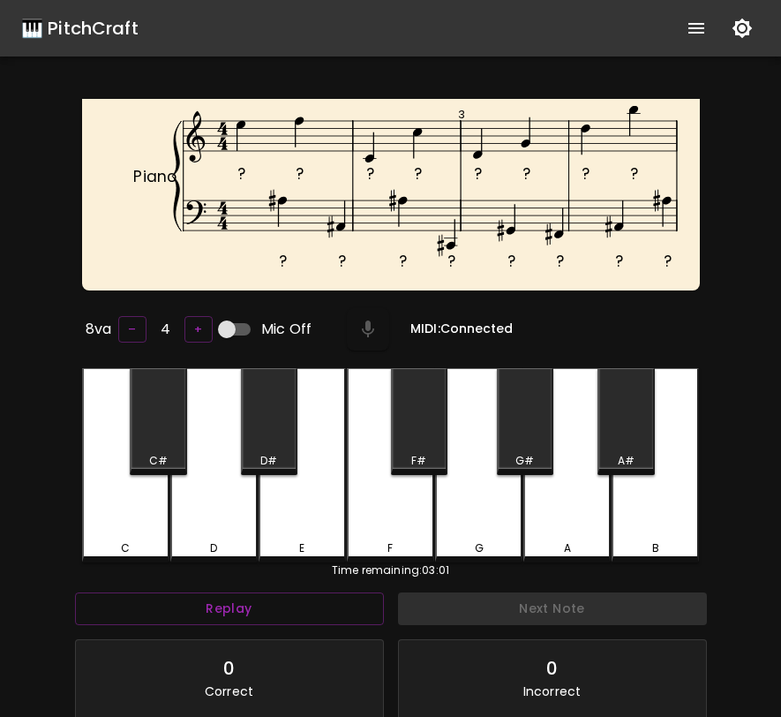
scroll to position [200, 0]
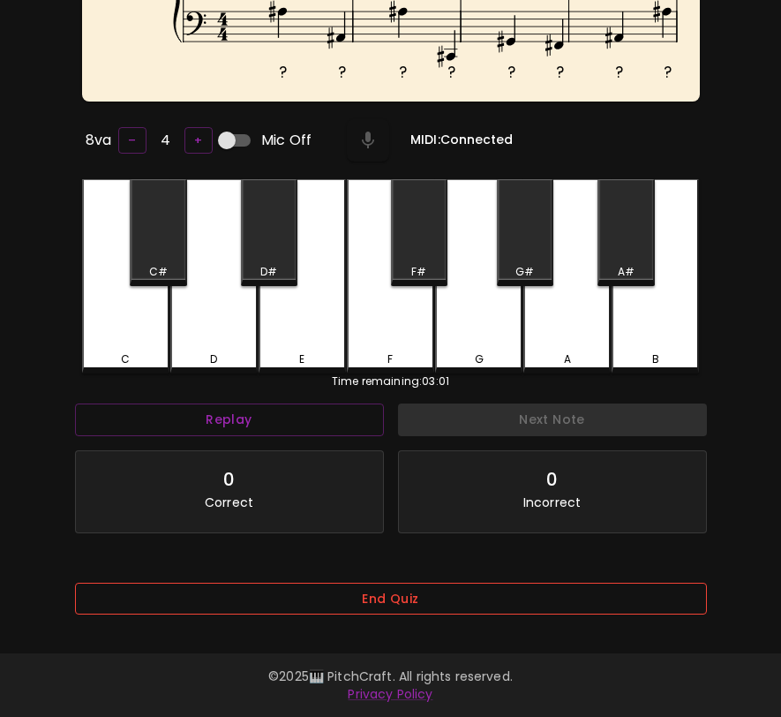
click at [588, 593] on button "End Quiz" at bounding box center [391, 599] width 632 height 33
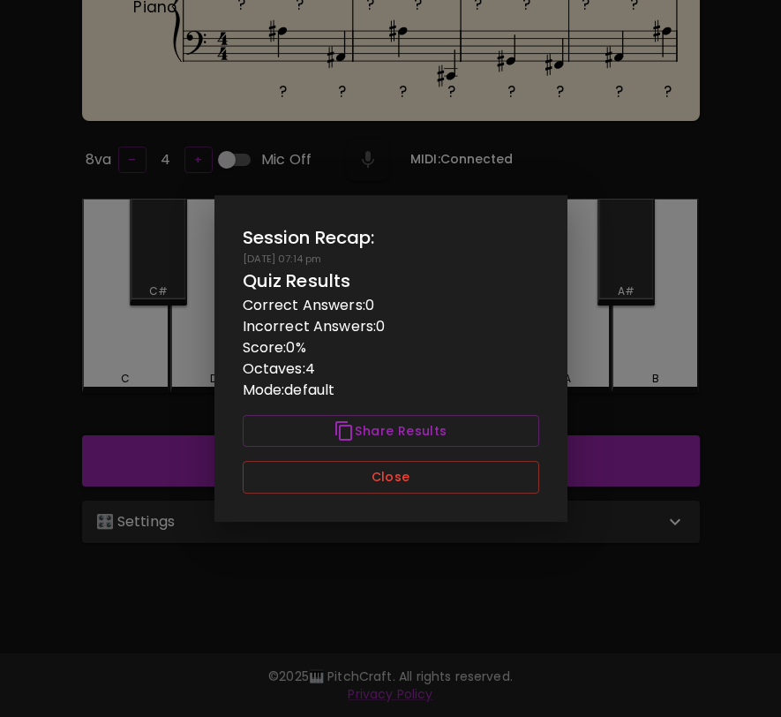
scroll to position [0, 0]
click at [514, 474] on button "Close" at bounding box center [391, 477] width 297 height 33
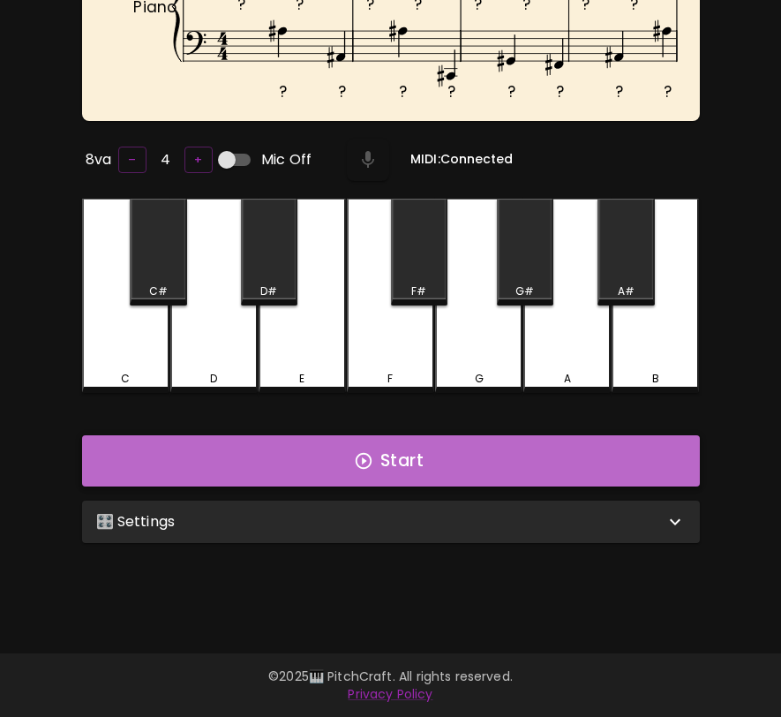
click at [517, 465] on button "Start" at bounding box center [391, 460] width 618 height 51
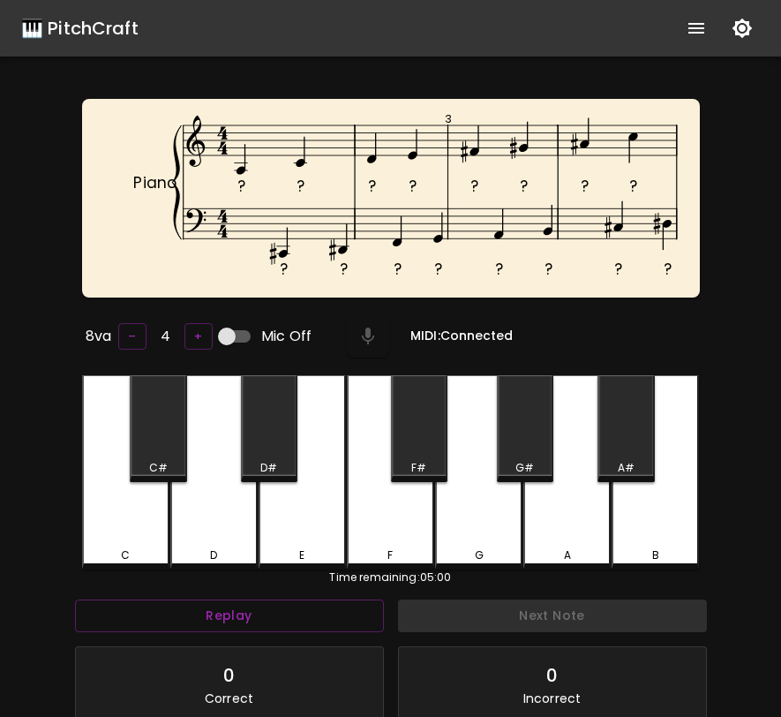
scroll to position [7, 0]
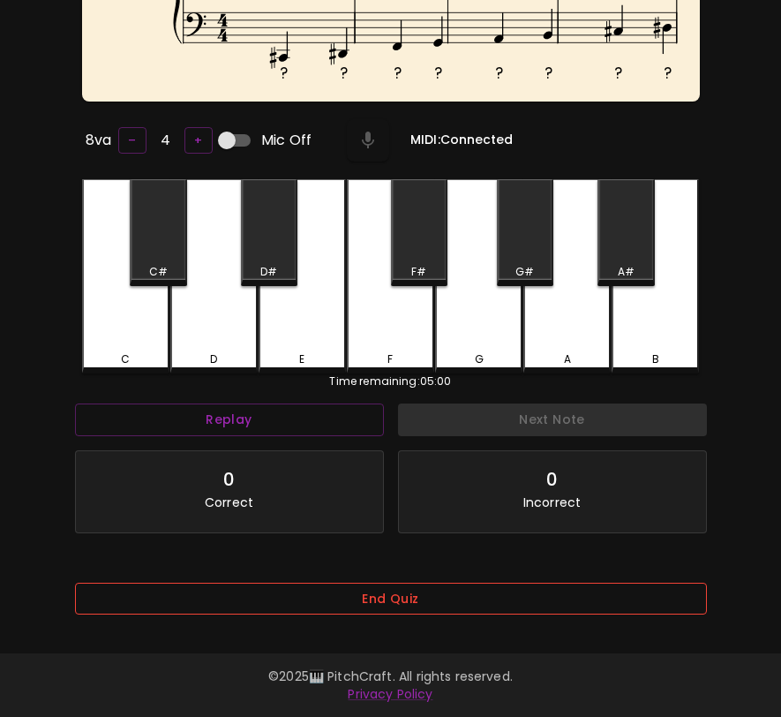
click at [560, 598] on button "End Quiz" at bounding box center [391, 599] width 632 height 33
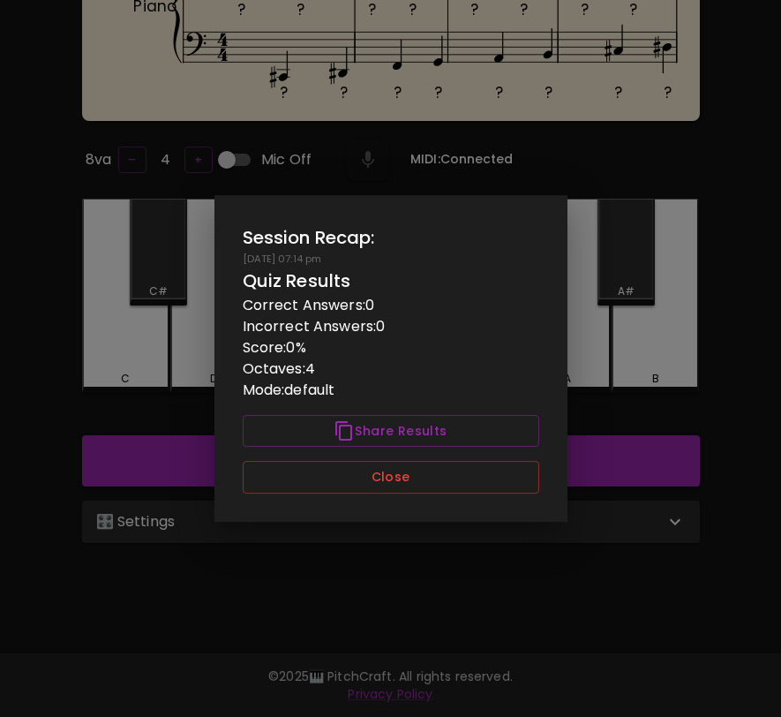
scroll to position [0, 0]
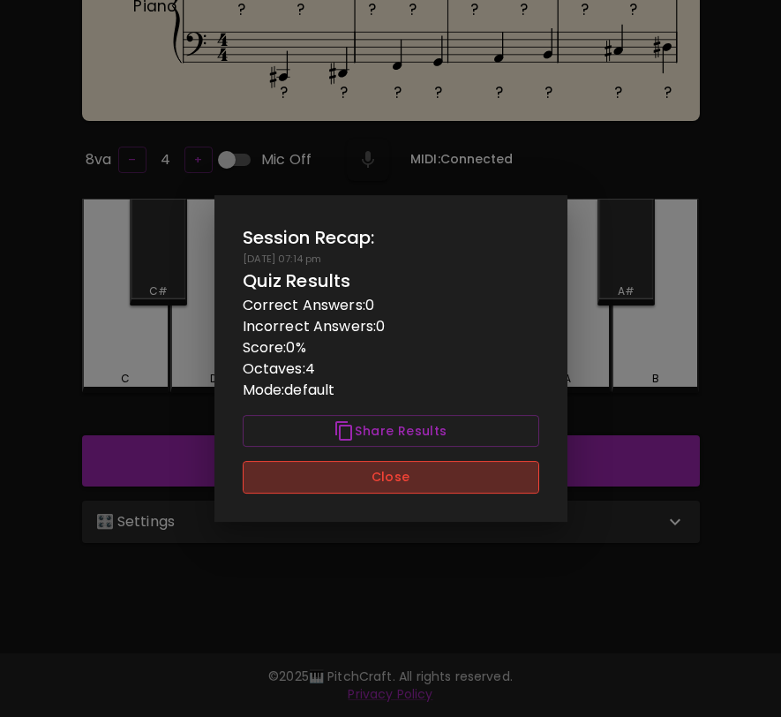
click at [461, 472] on button "Close" at bounding box center [391, 477] width 297 height 33
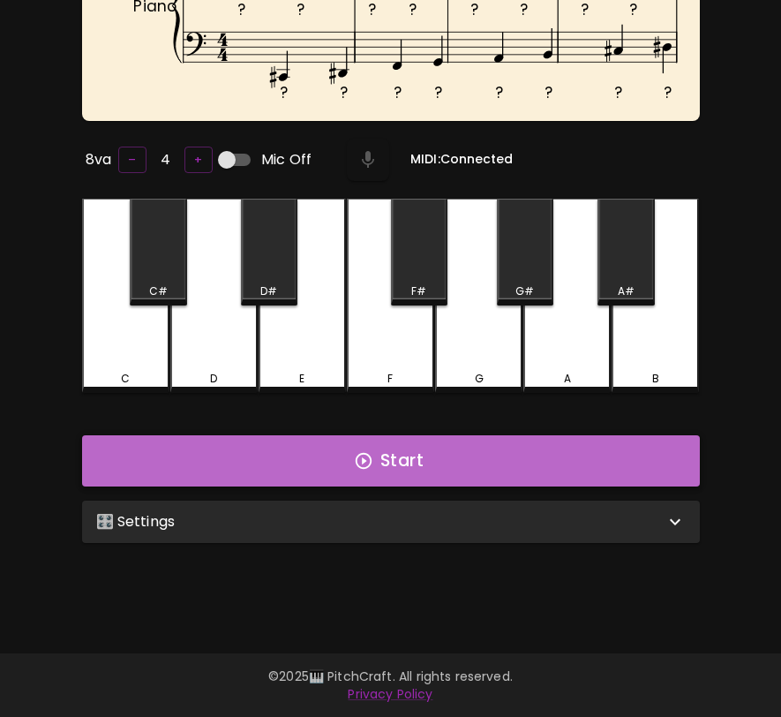
click at [464, 464] on button "Start" at bounding box center [391, 460] width 618 height 51
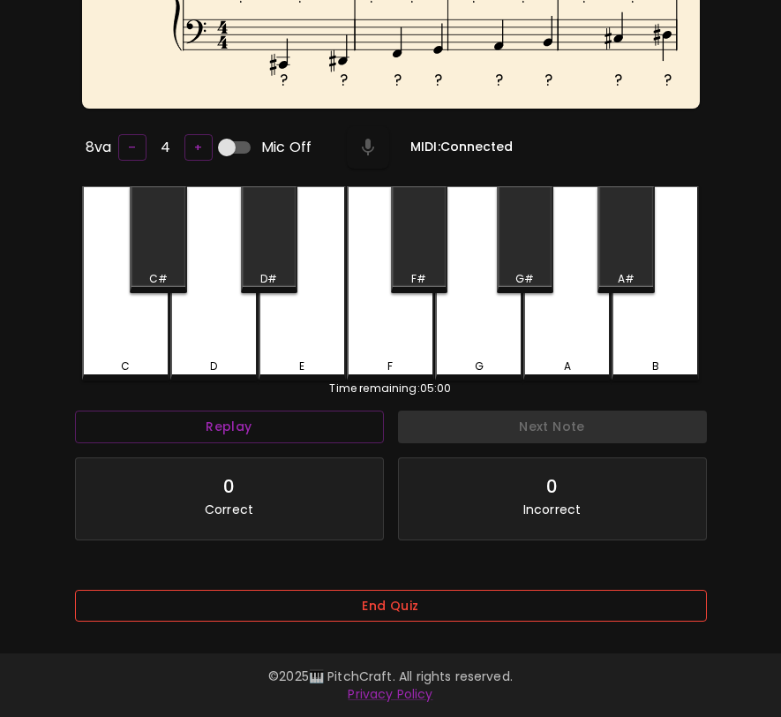
click at [475, 590] on button "End Quiz" at bounding box center [391, 606] width 632 height 33
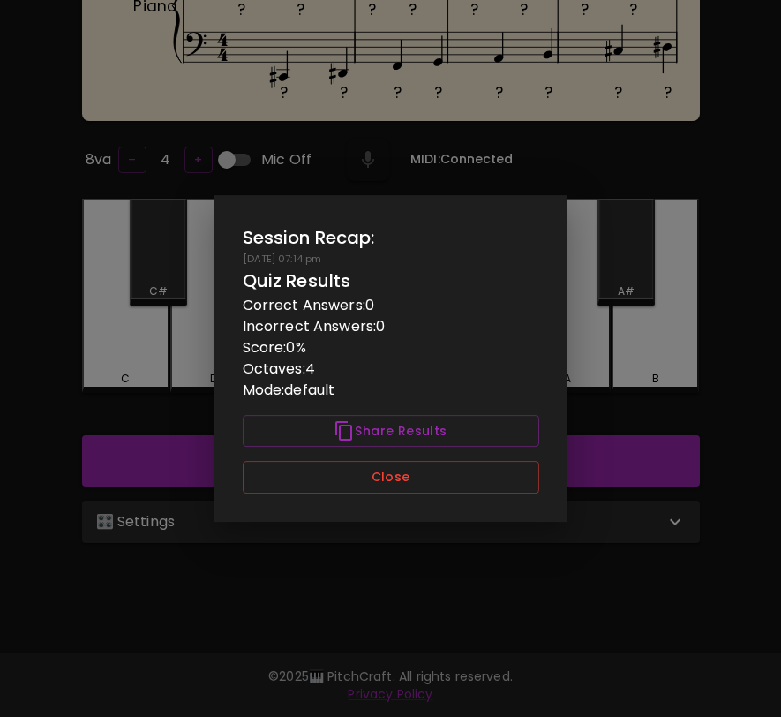
scroll to position [177, 0]
click at [475, 466] on button "Close" at bounding box center [391, 477] width 297 height 33
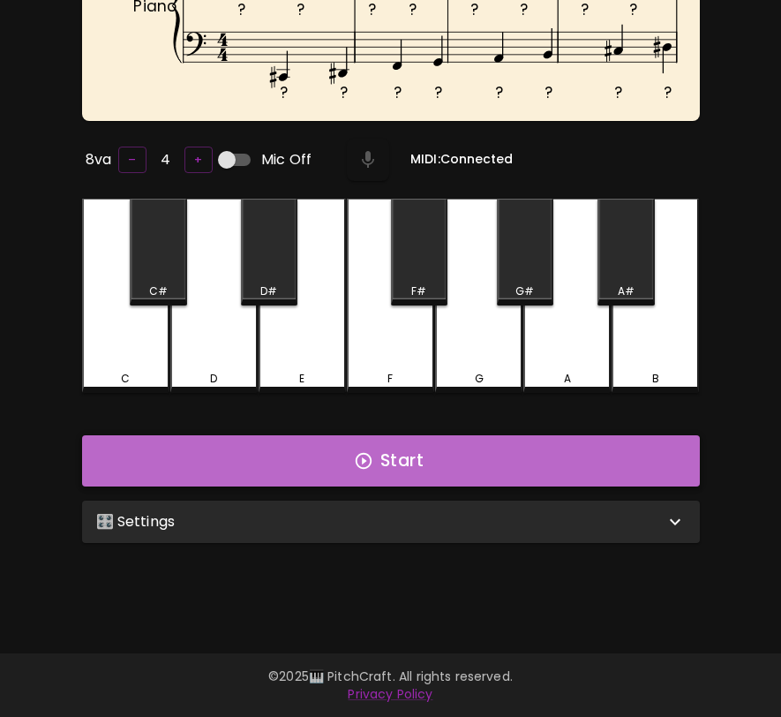
click at [485, 460] on button "Start" at bounding box center [391, 460] width 618 height 51
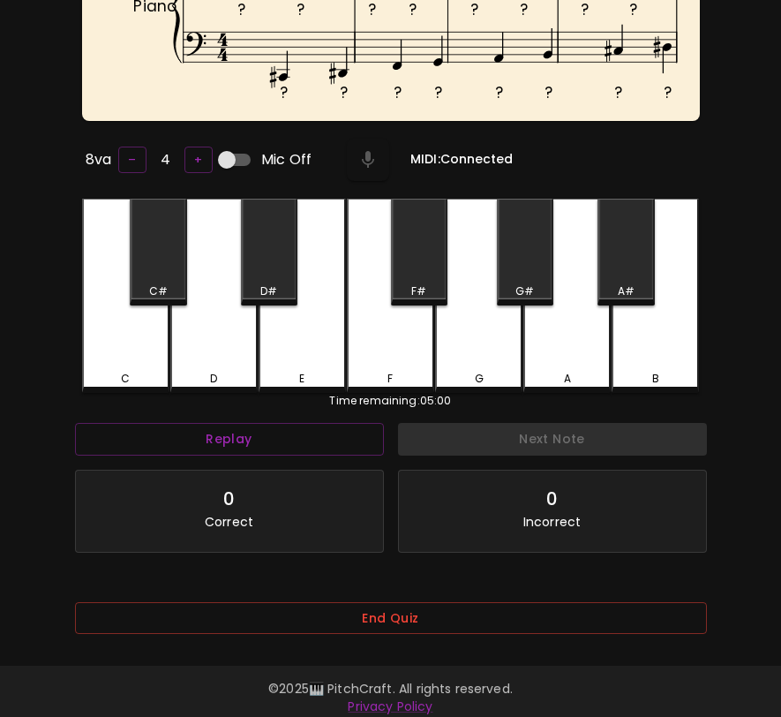
click at [474, 637] on div "End Quiz" at bounding box center [391, 630] width 632 height 57
click at [474, 623] on button "End Quiz" at bounding box center [391, 618] width 632 height 33
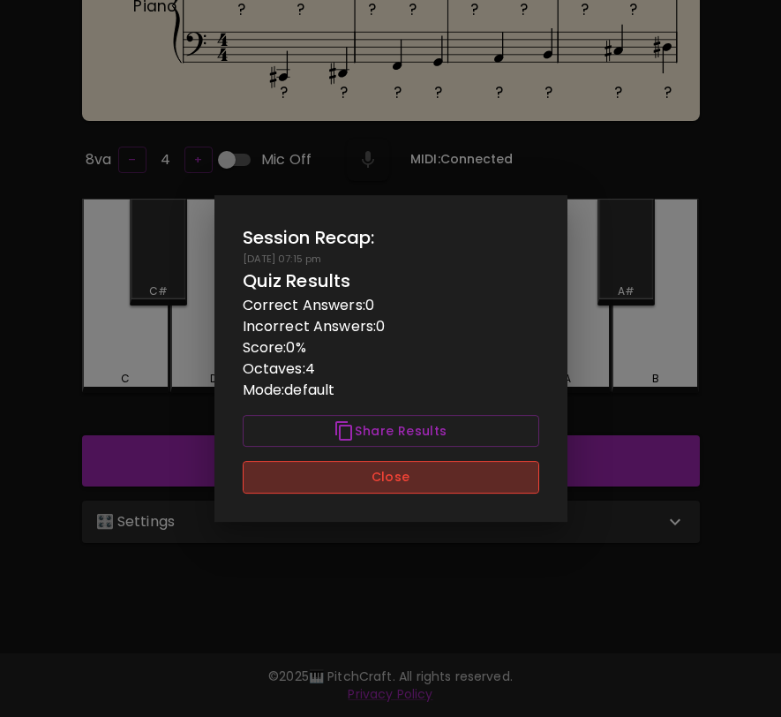
click at [473, 479] on button "Close" at bounding box center [391, 477] width 297 height 33
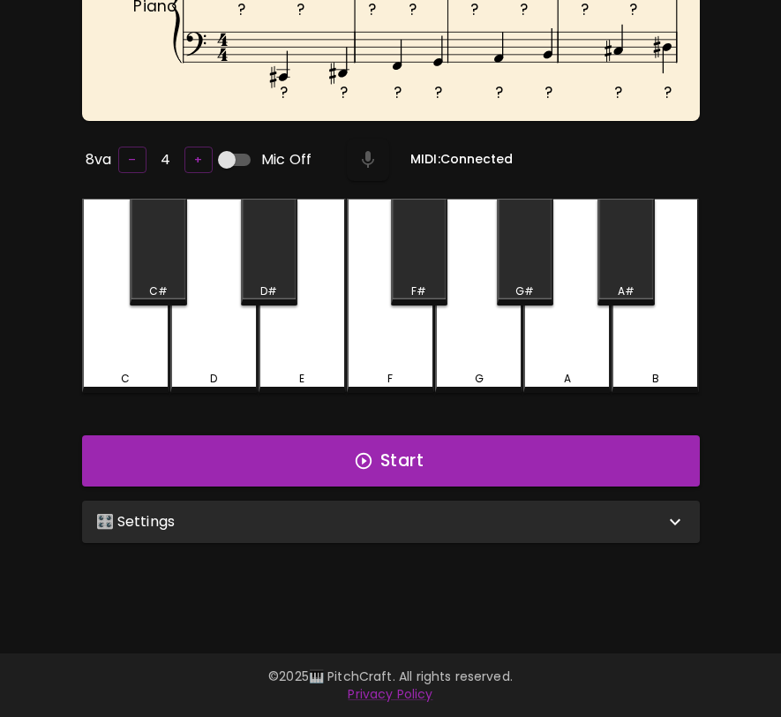
click at [470, 511] on div "🎛️ Settings" at bounding box center [380, 521] width 569 height 21
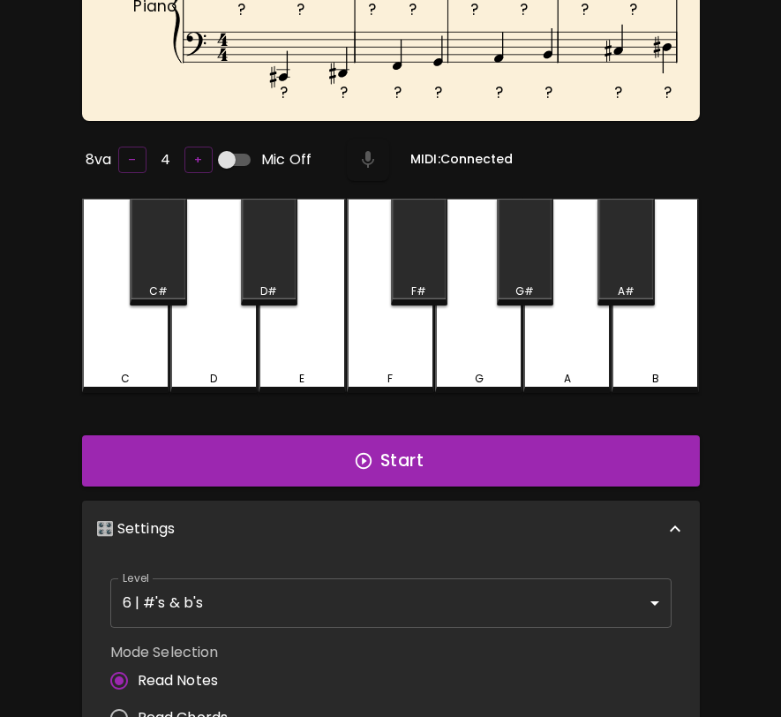
click at [452, 592] on body "🎹 PitchCraft About Badges Wizard Reading Pro Log Out ? ? ? ? ? ? ? ? ? ? ? ? ? …" at bounding box center [390, 443] width 781 height 1240
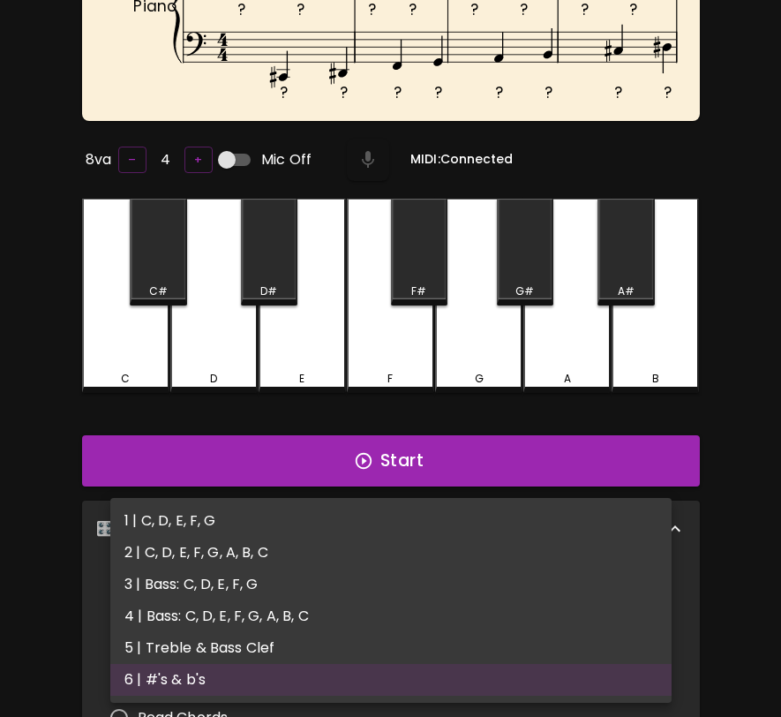
click at [452, 587] on li "3 | Bass: C, D, E, F, G" at bounding box center [391, 585] width 562 height 32
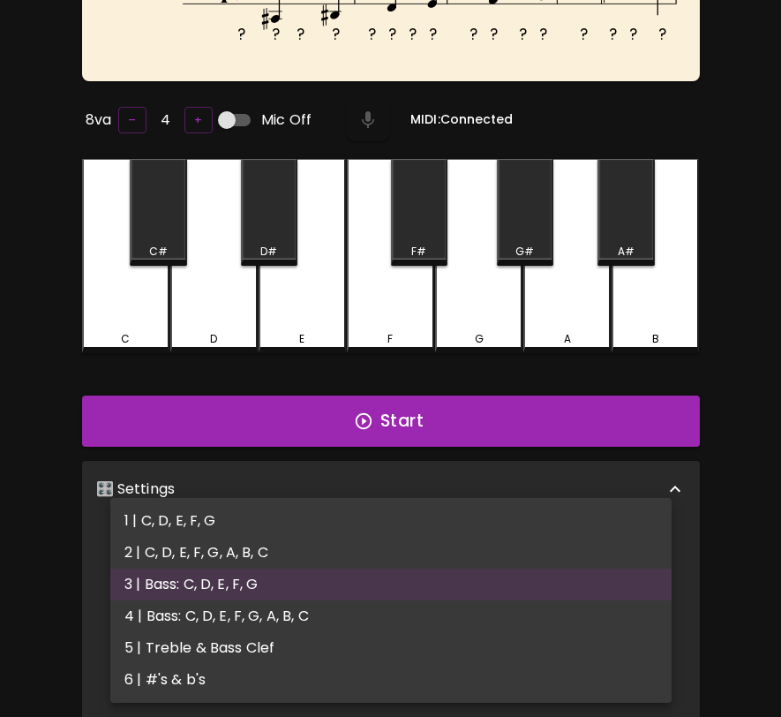
click at [459, 565] on body "🎹 PitchCraft About Badges Wizard Reading Pro Log Out ? ? ? ? ? ? ? ? ? ? ? ? ? …" at bounding box center [390, 423] width 781 height 1200
click at [443, 668] on li "6 | #'s & b's" at bounding box center [391, 680] width 562 height 32
type input "11"
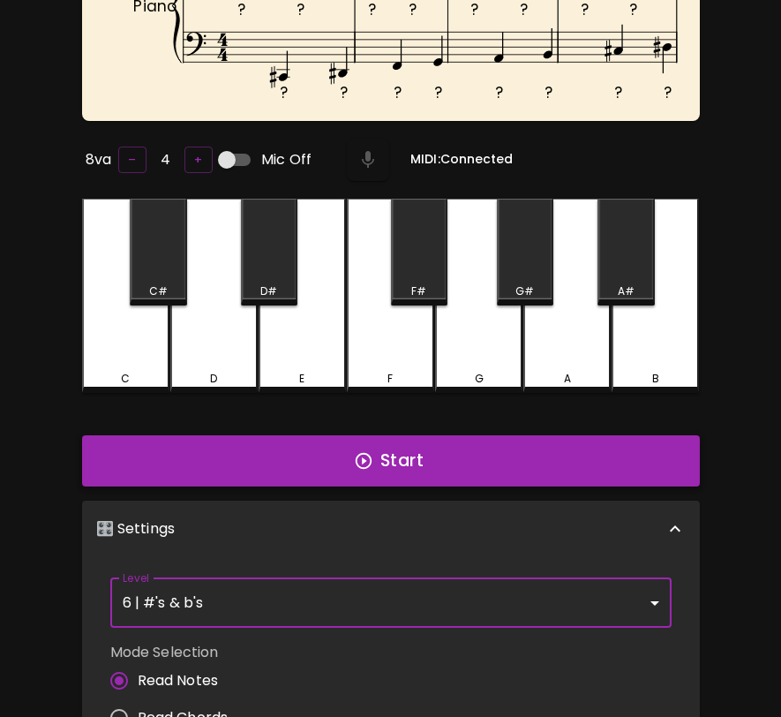
click at [479, 453] on button "Start" at bounding box center [391, 460] width 618 height 51
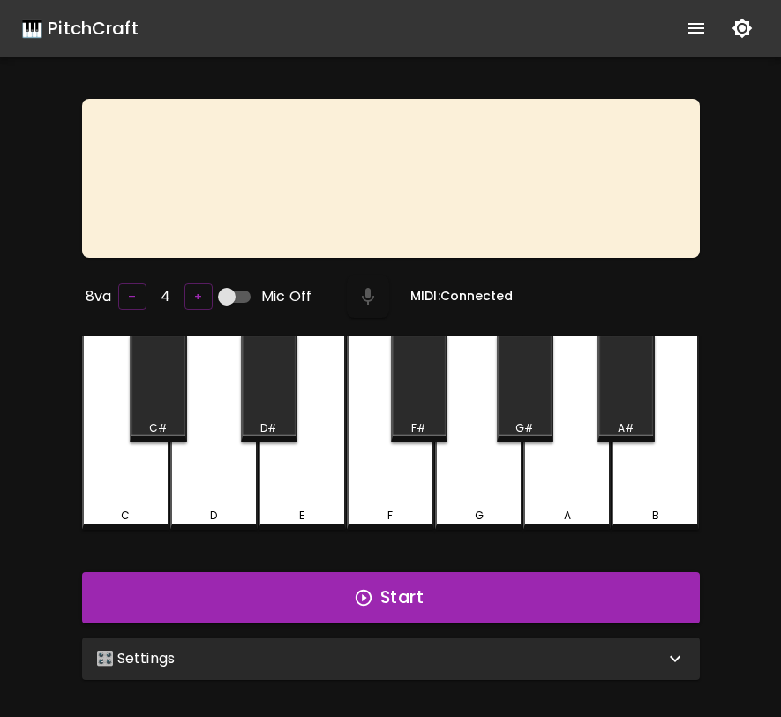
scroll to position [177, 0]
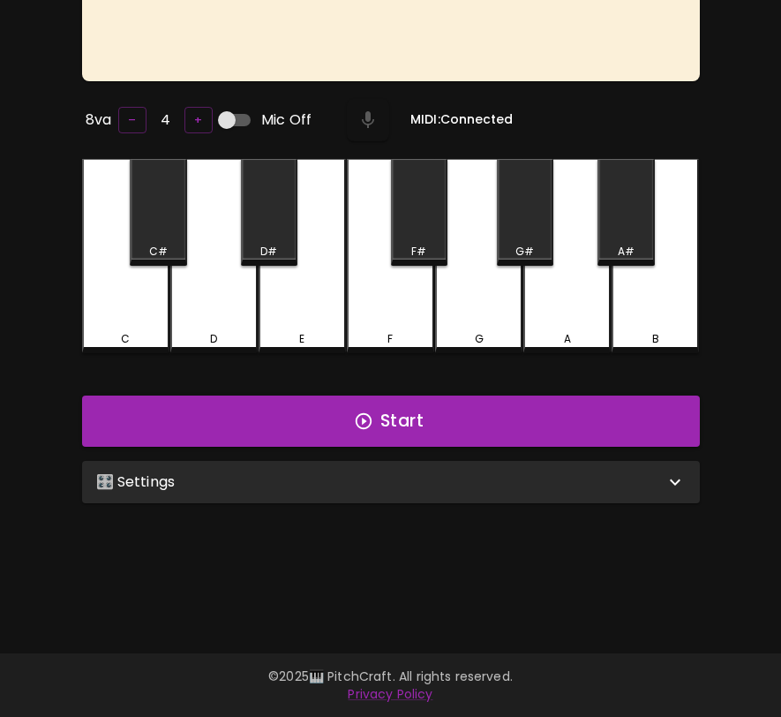
click at [494, 475] on div "🎛️ Settings" at bounding box center [380, 481] width 569 height 21
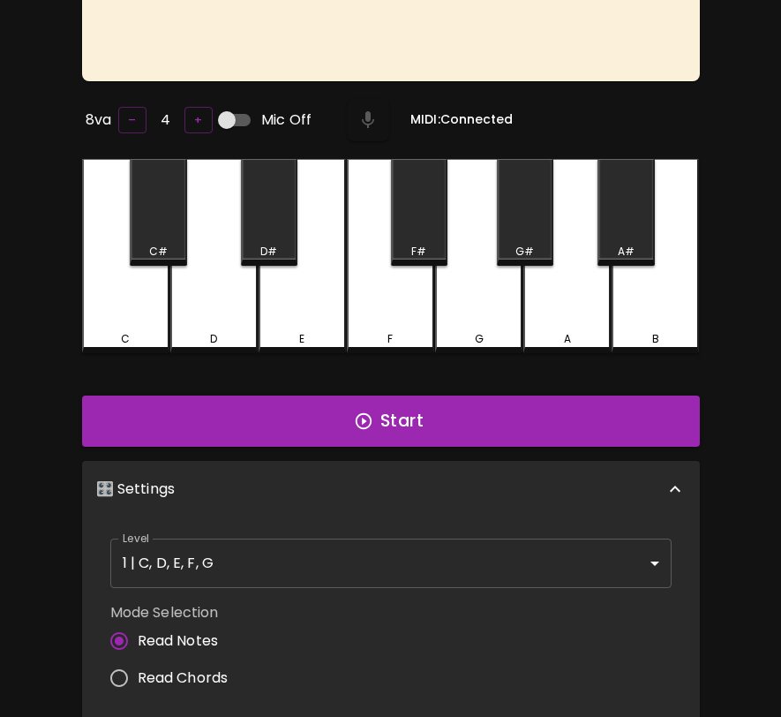
click at [480, 551] on body "🎹 PitchCraft About Badges Wizard Reading Pro Log Out 8va – 4 + Mic Off MIDI: Co…" at bounding box center [390, 423] width 781 height 1200
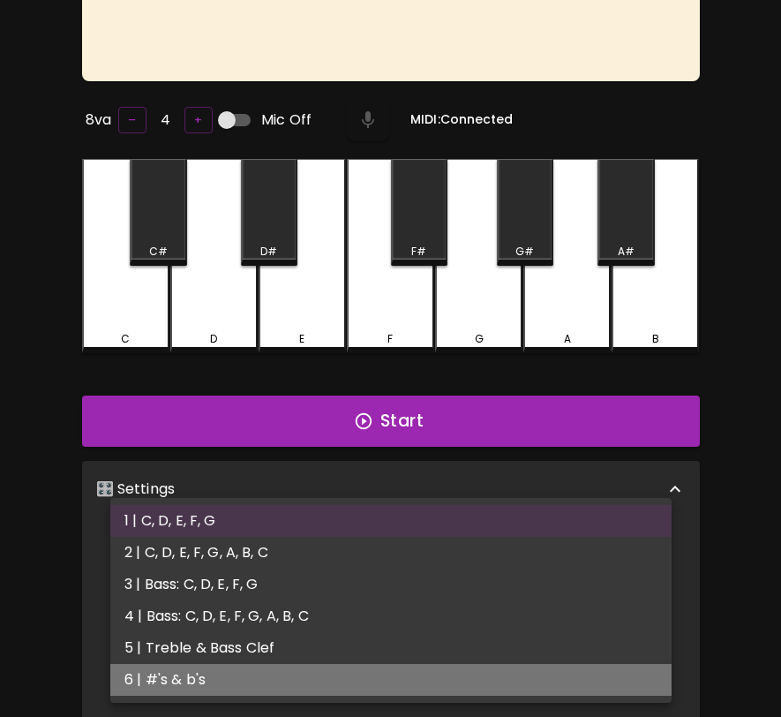
click at [465, 666] on li "6 | #'s & b's" at bounding box center [391, 680] width 562 height 32
type input "11"
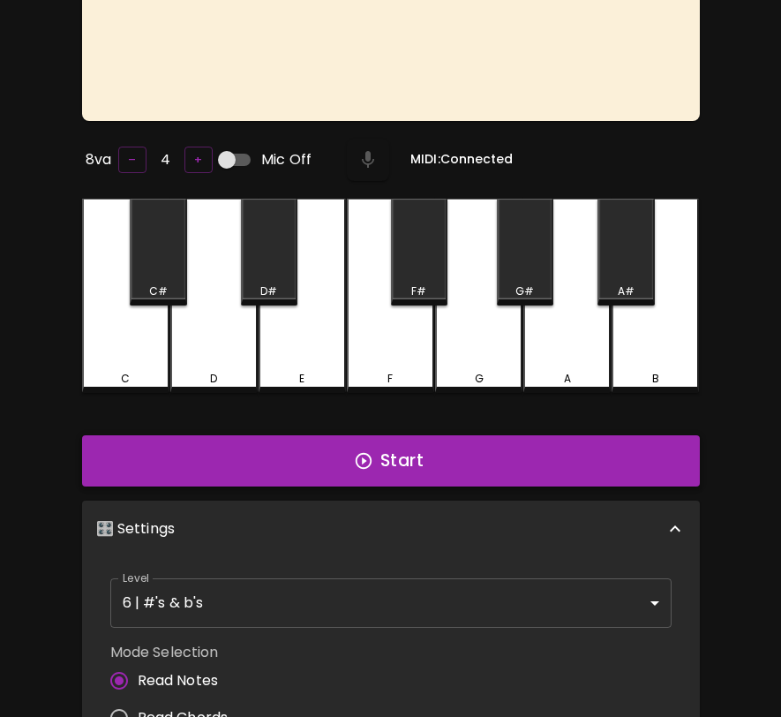
click at [639, 449] on button "Start" at bounding box center [391, 460] width 618 height 51
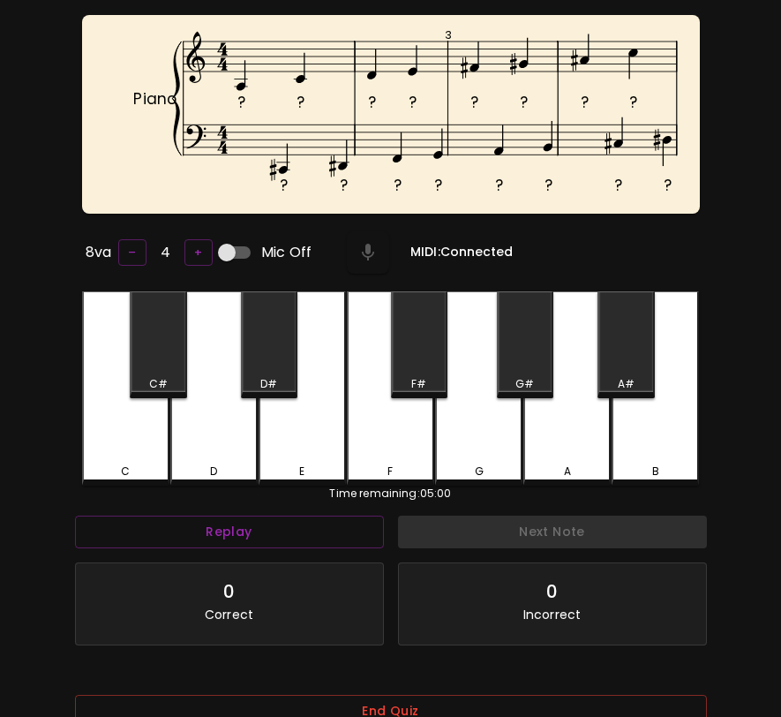
scroll to position [82, 0]
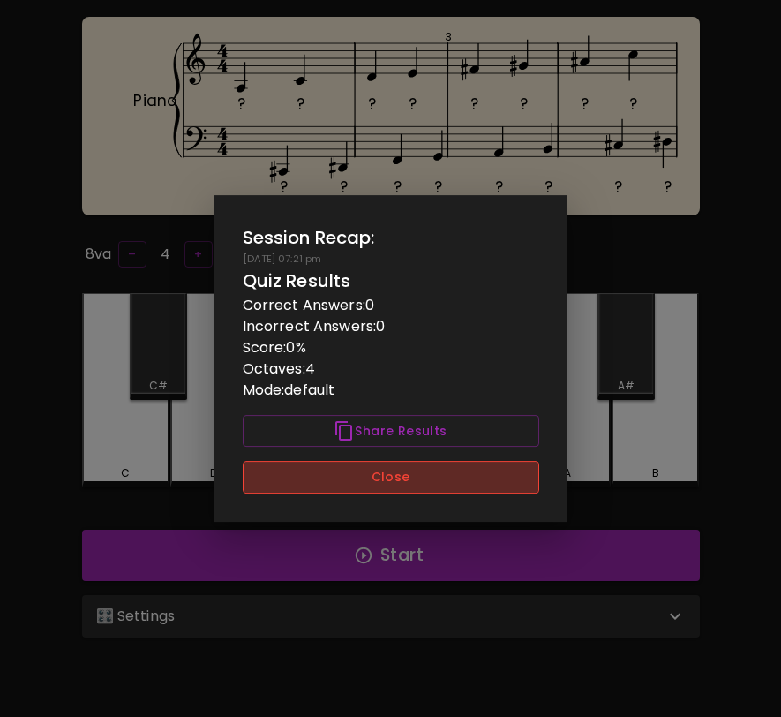
click at [398, 493] on button "Close" at bounding box center [391, 477] width 297 height 33
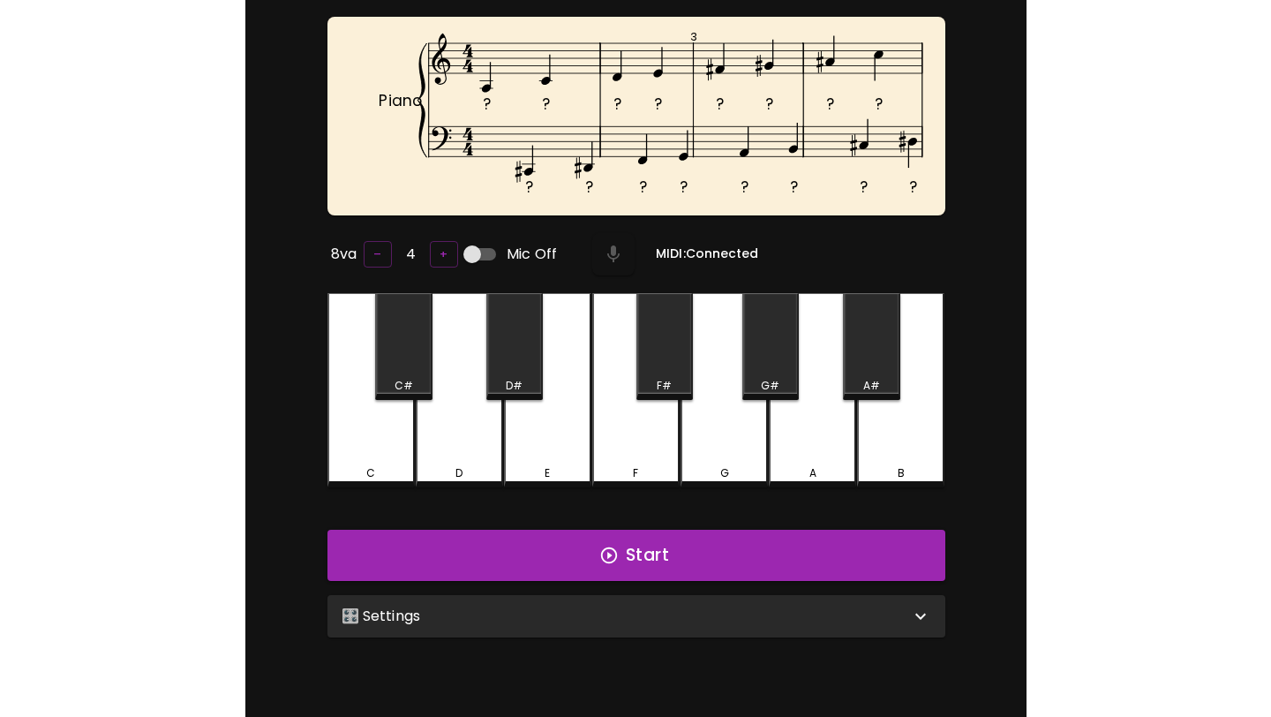
scroll to position [0, 0]
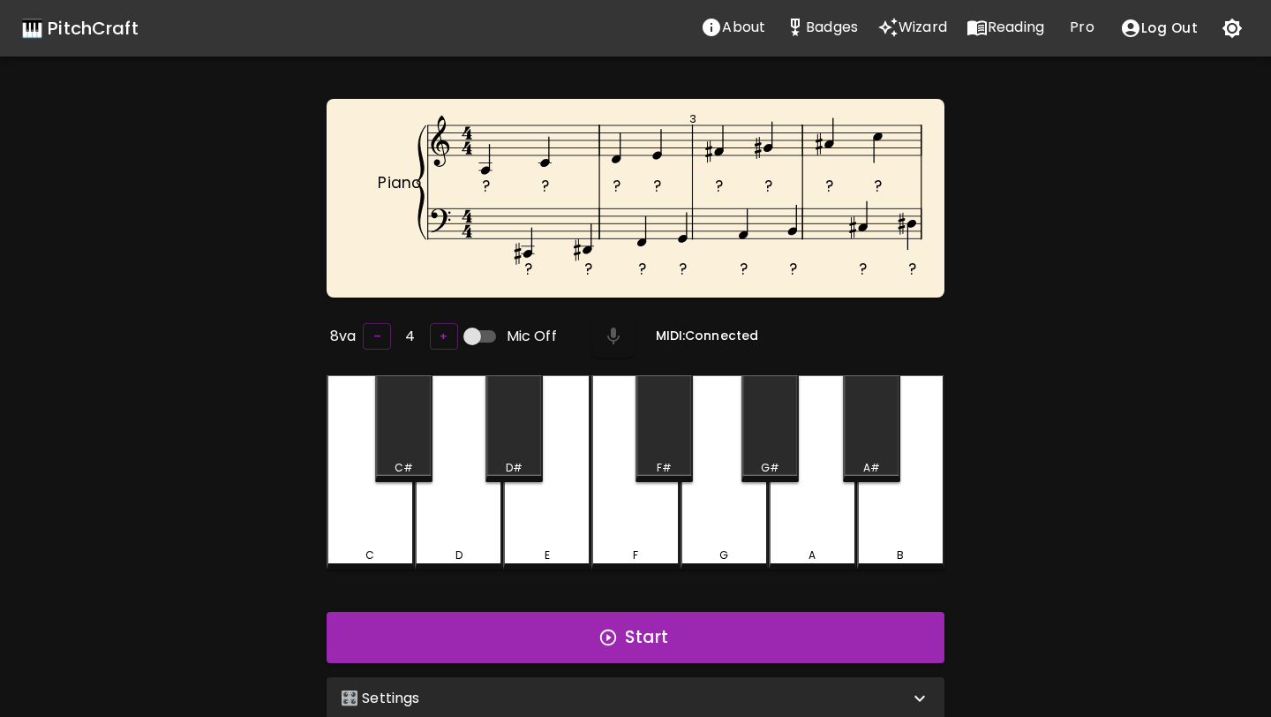
click at [781, 33] on p "Badges" at bounding box center [832, 27] width 52 height 21
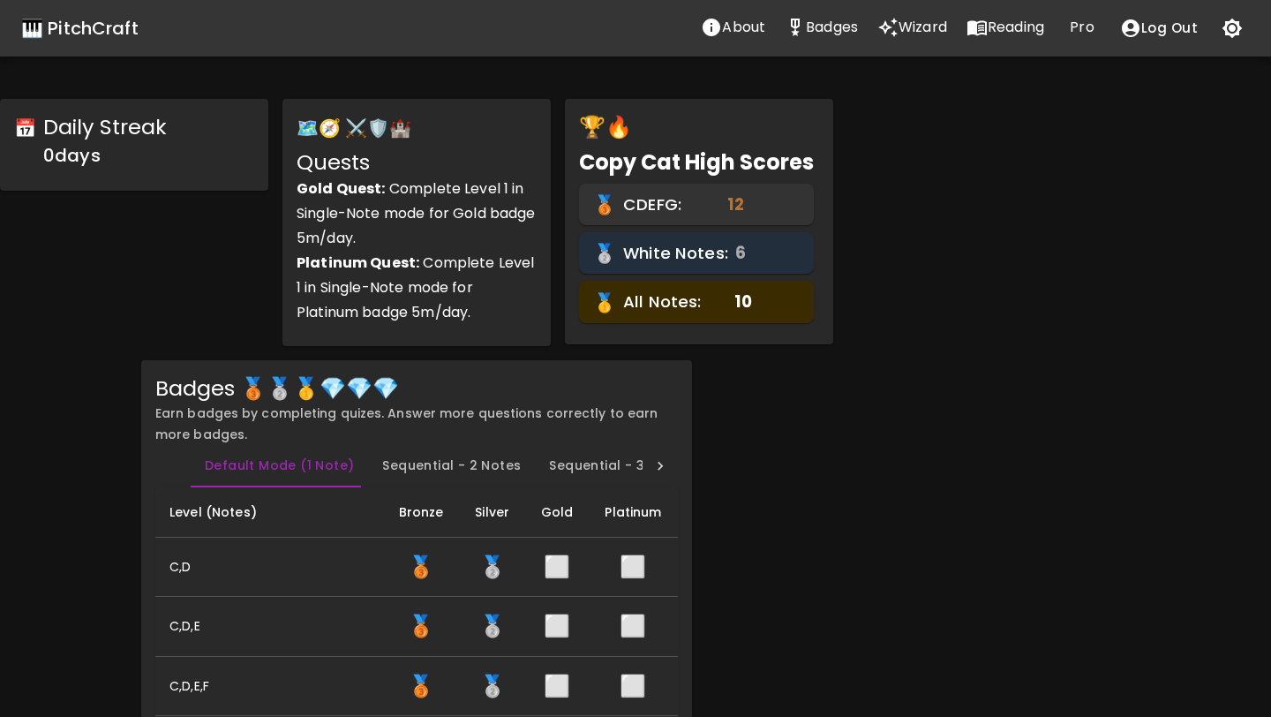
click at [781, 27] on icon "Wizard" at bounding box center [888, 27] width 21 height 21
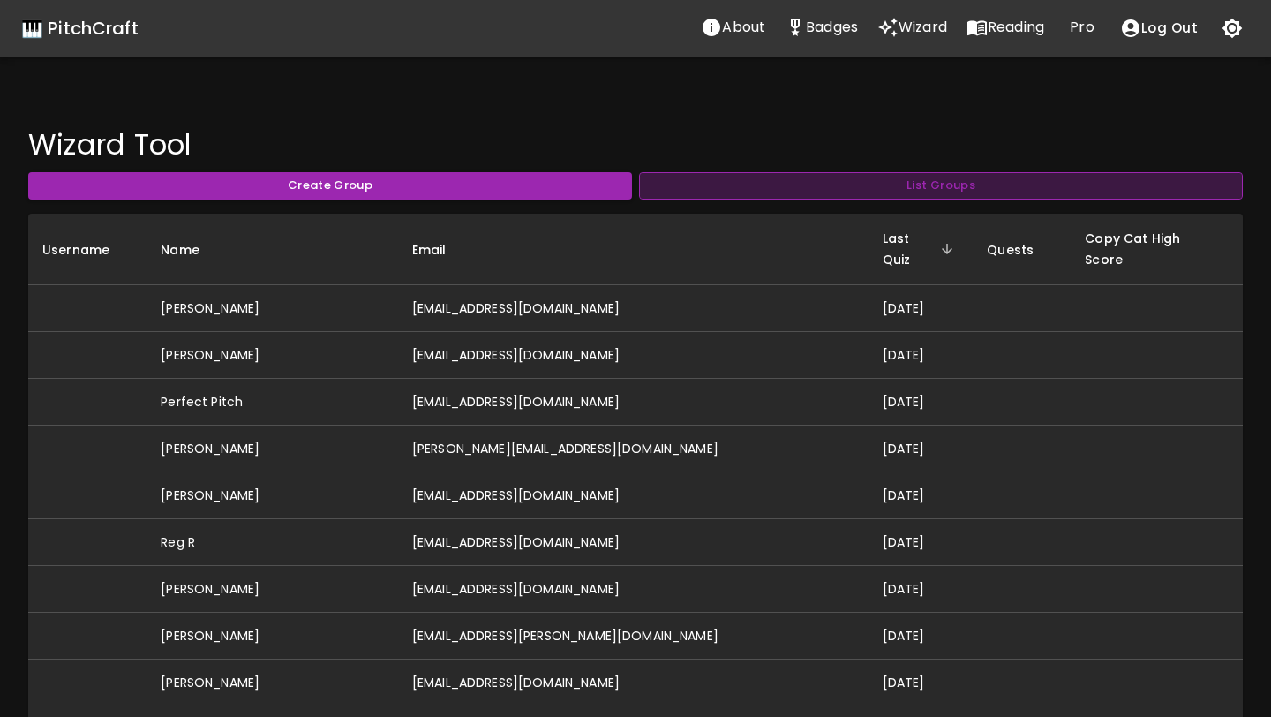
click at [781, 195] on button "List Groups" at bounding box center [941, 185] width 604 height 27
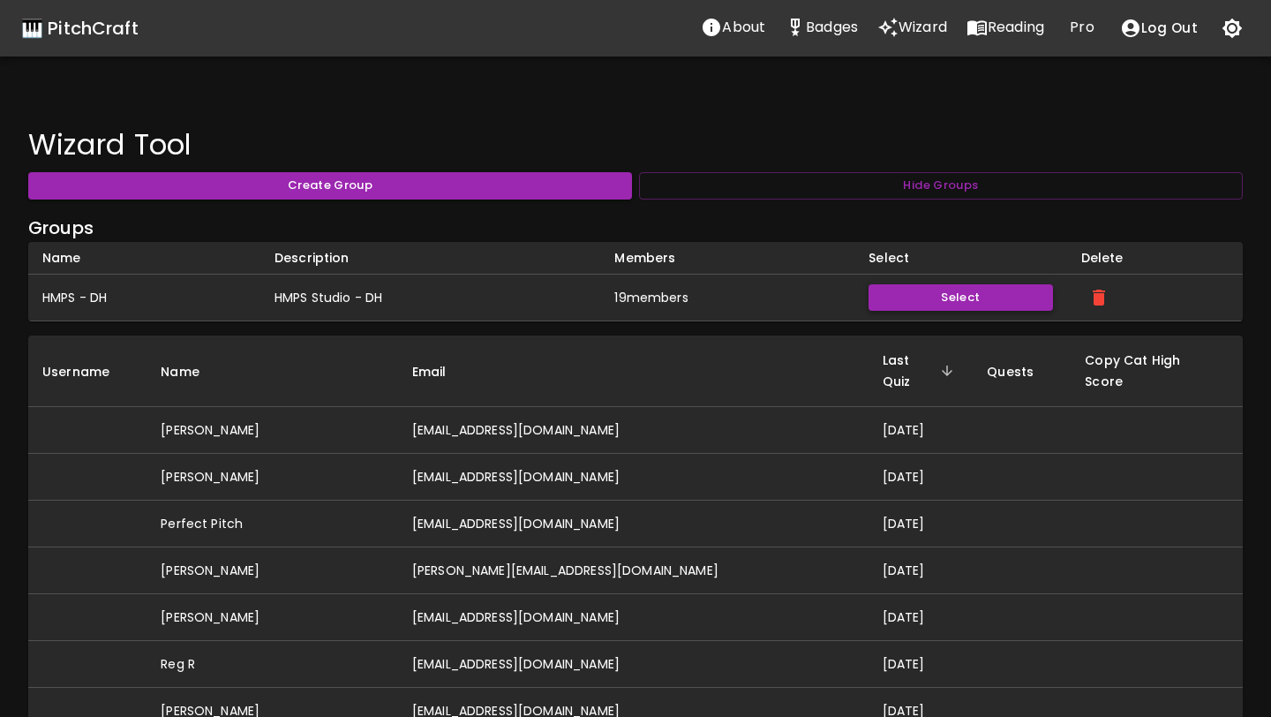
click at [781, 293] on button "Select" at bounding box center [961, 297] width 184 height 27
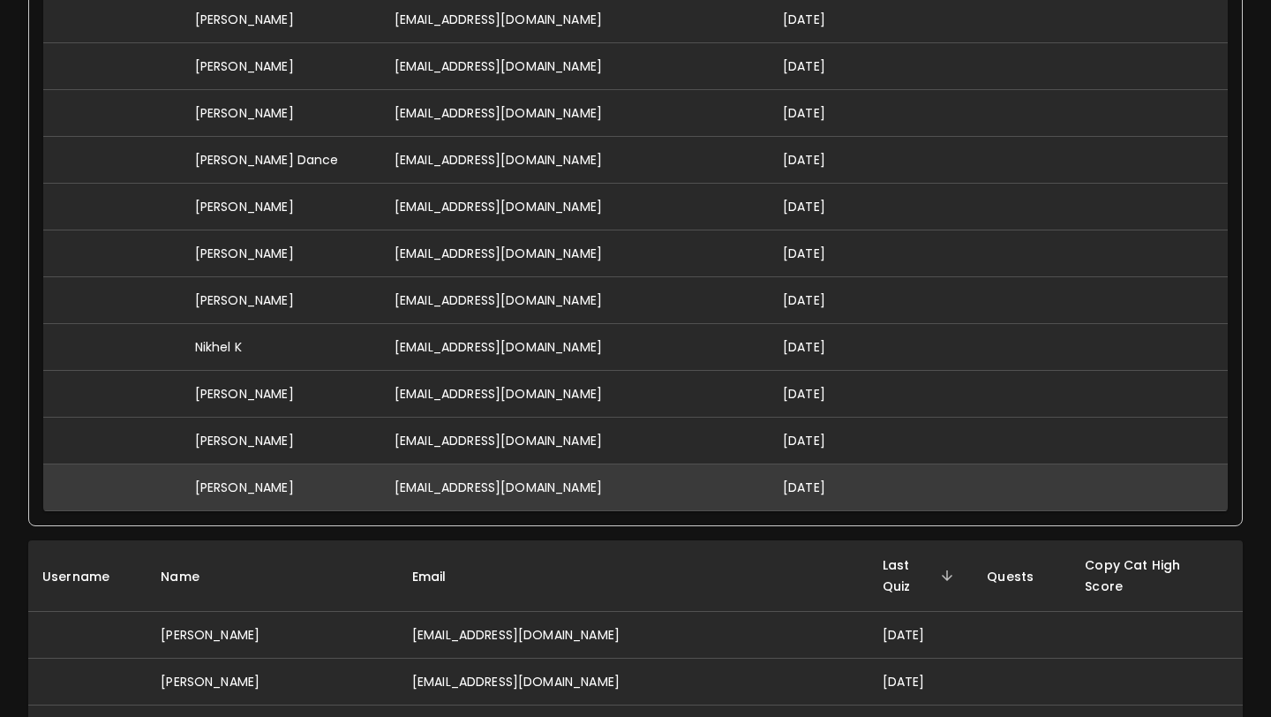
scroll to position [953, 0]
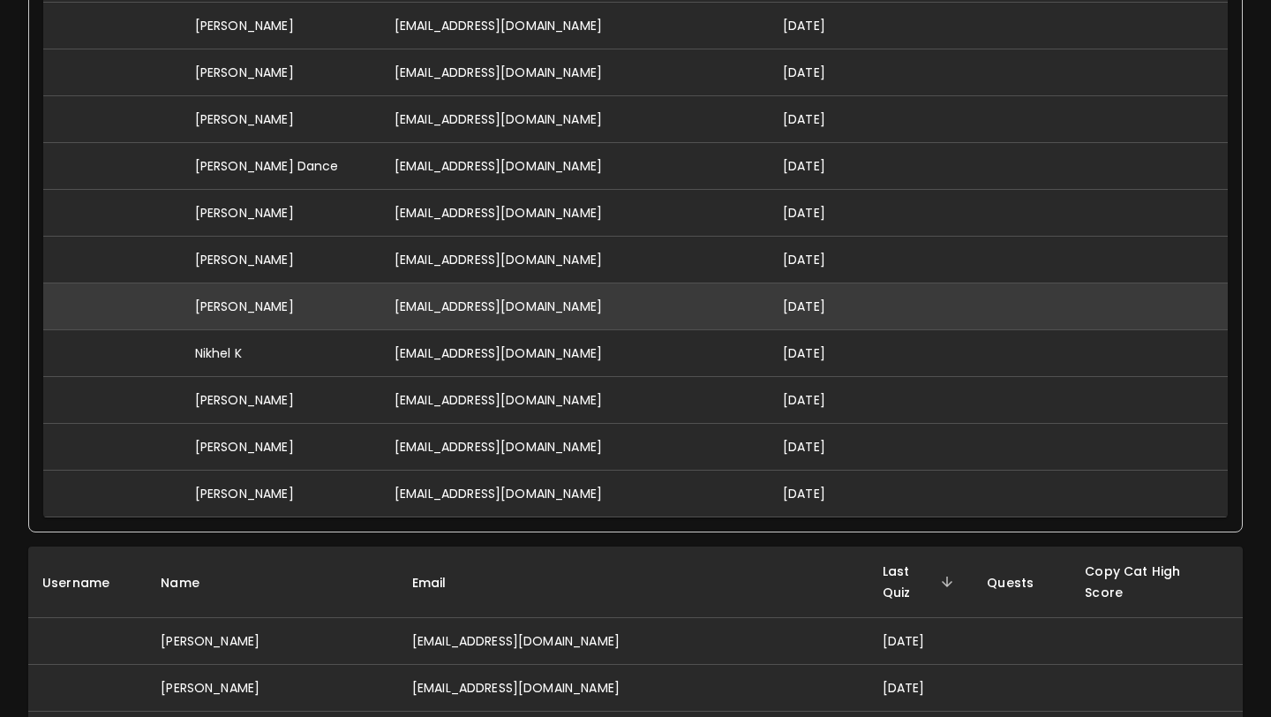
click at [497, 313] on td "[EMAIL_ADDRESS][DOMAIN_NAME]" at bounding box center [575, 306] width 388 height 47
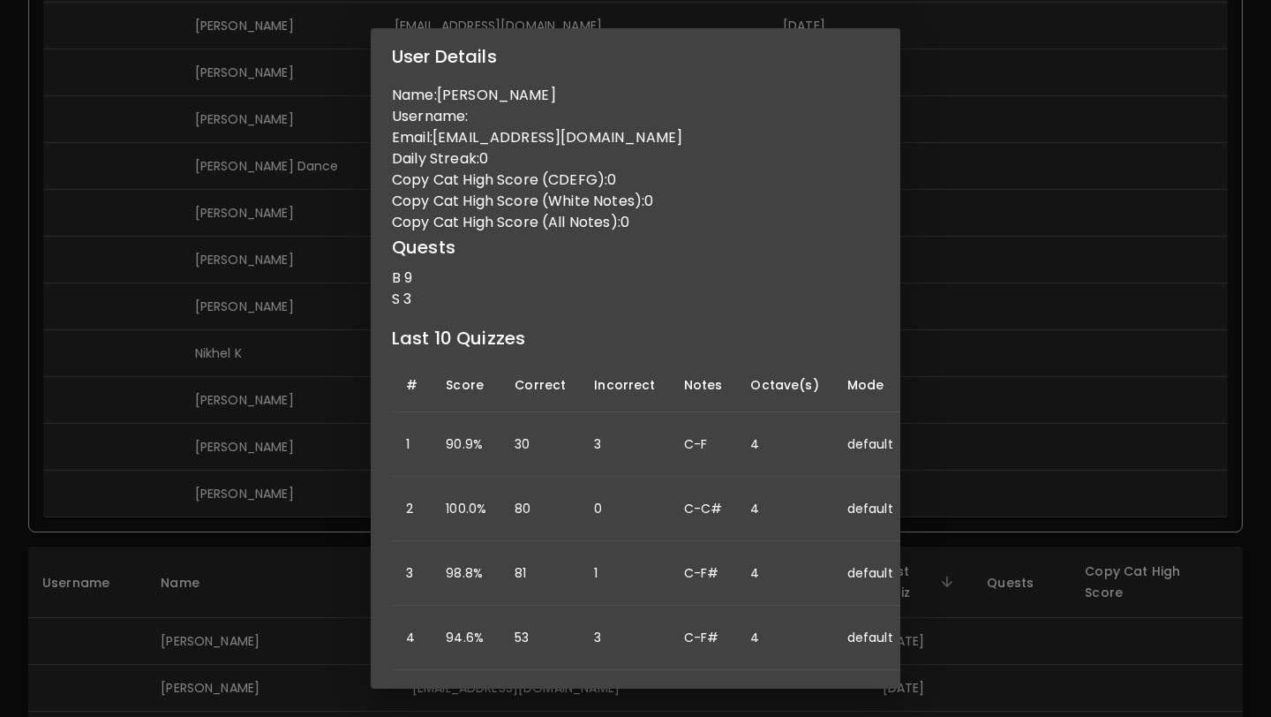
click at [353, 359] on div "User Details Name: [PERSON_NAME] Username: Email: [EMAIL_ADDRESS][DOMAIN_NAME] …" at bounding box center [635, 358] width 1271 height 717
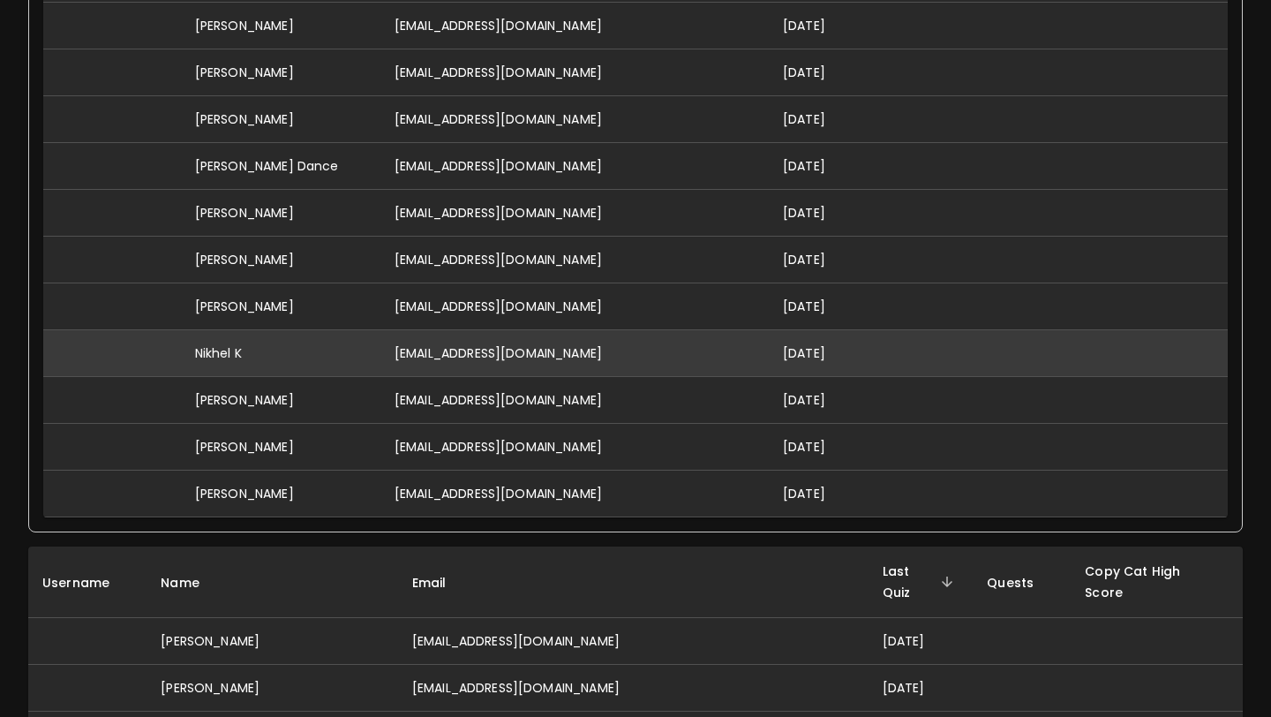
click at [554, 355] on td "[EMAIL_ADDRESS][DOMAIN_NAME]" at bounding box center [575, 353] width 388 height 47
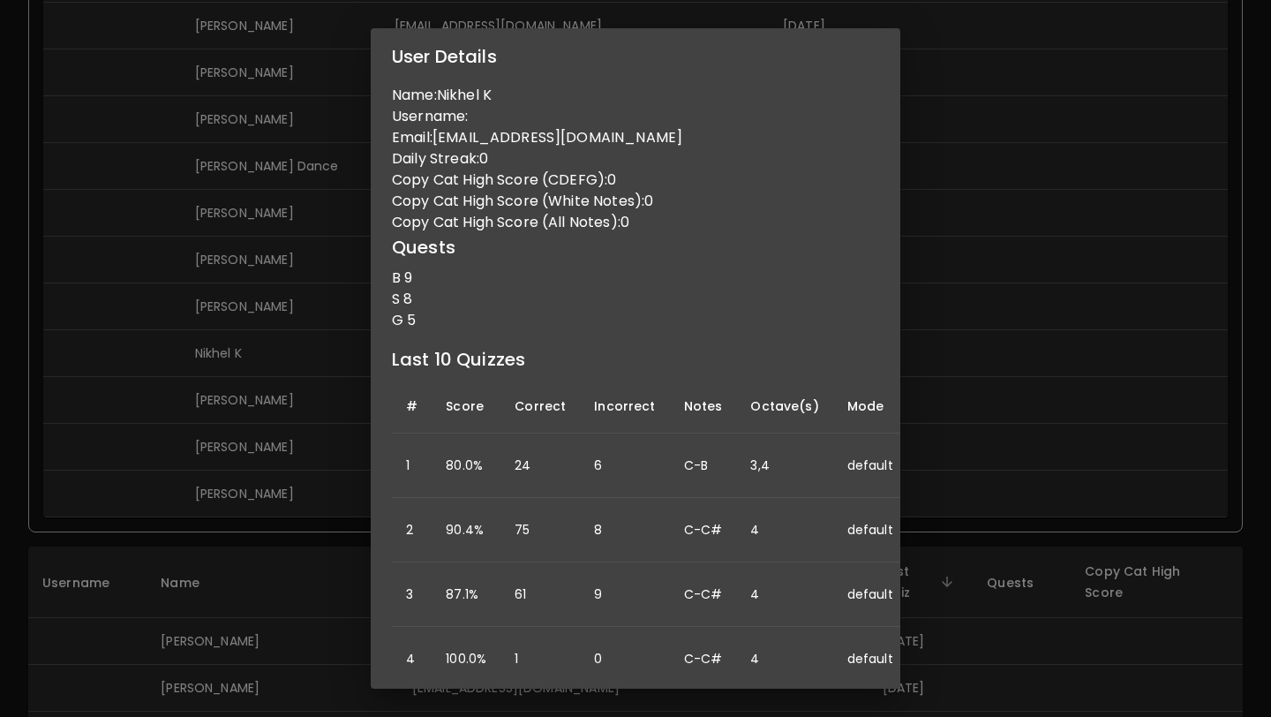
click at [781, 277] on div "User Details Name: Nikhel K Username: Email: [EMAIL_ADDRESS][DOMAIN_NAME] Daily…" at bounding box center [635, 358] width 1271 height 717
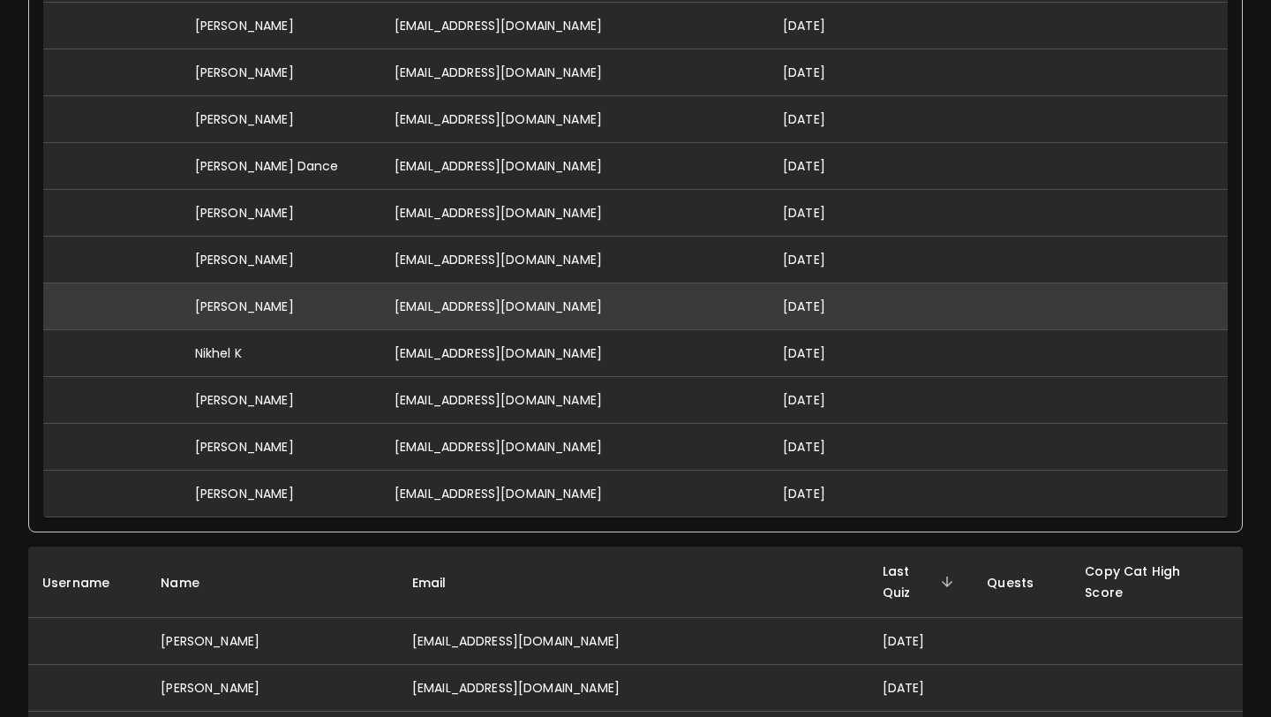
click at [541, 307] on td "[EMAIL_ADDRESS][DOMAIN_NAME]" at bounding box center [575, 306] width 388 height 47
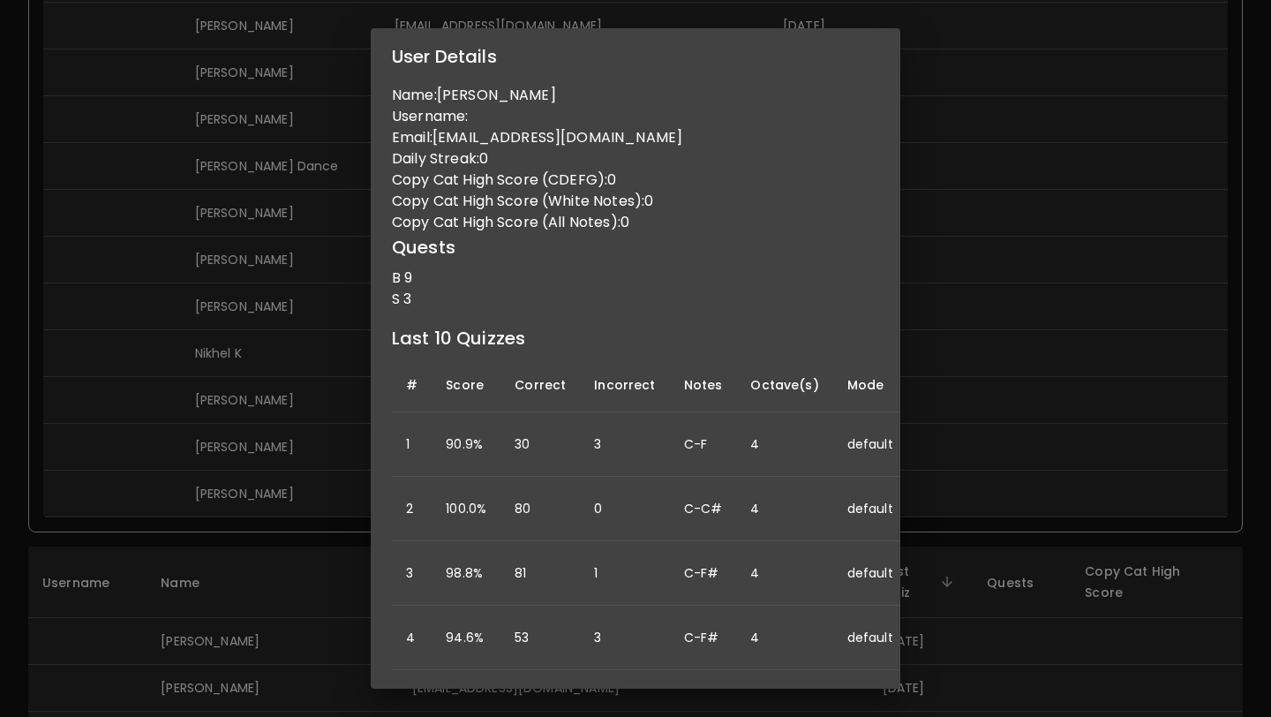
click at [781, 277] on div "User Details Name: [PERSON_NAME] Username: Email: [EMAIL_ADDRESS][DOMAIN_NAME] …" at bounding box center [635, 358] width 1271 height 717
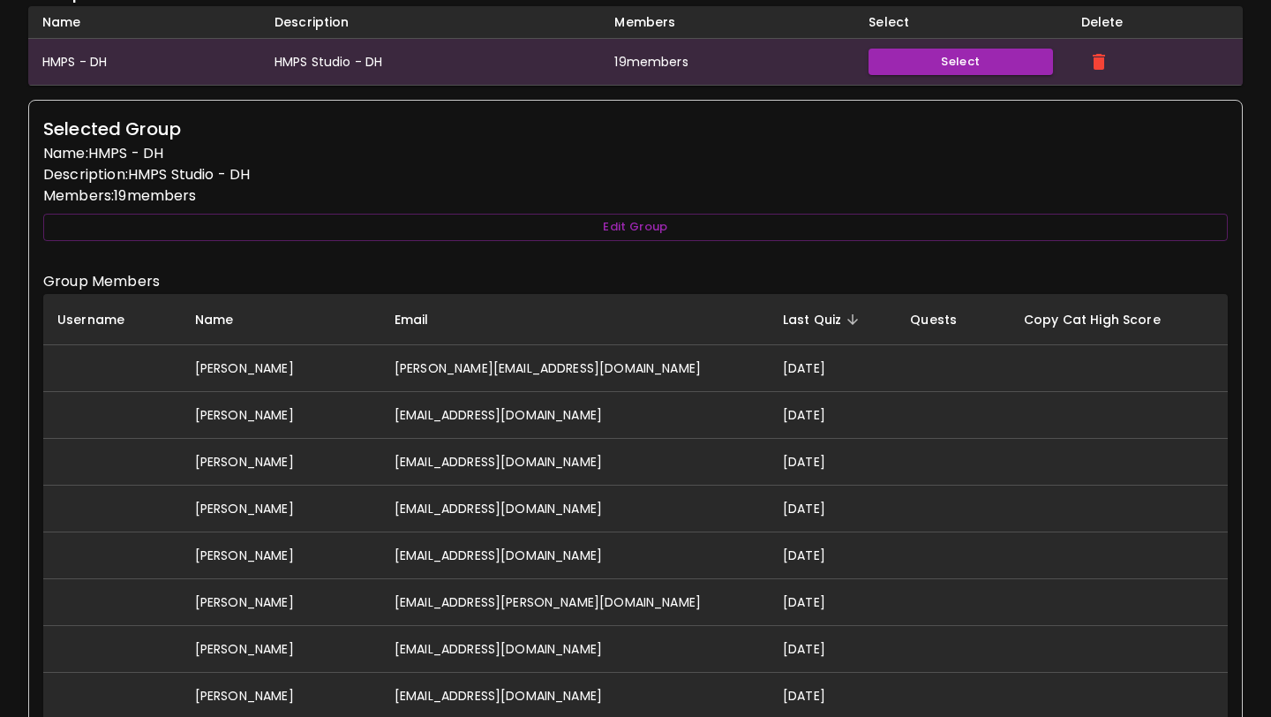
scroll to position [0, 0]
